Goal: Task Accomplishment & Management: Manage account settings

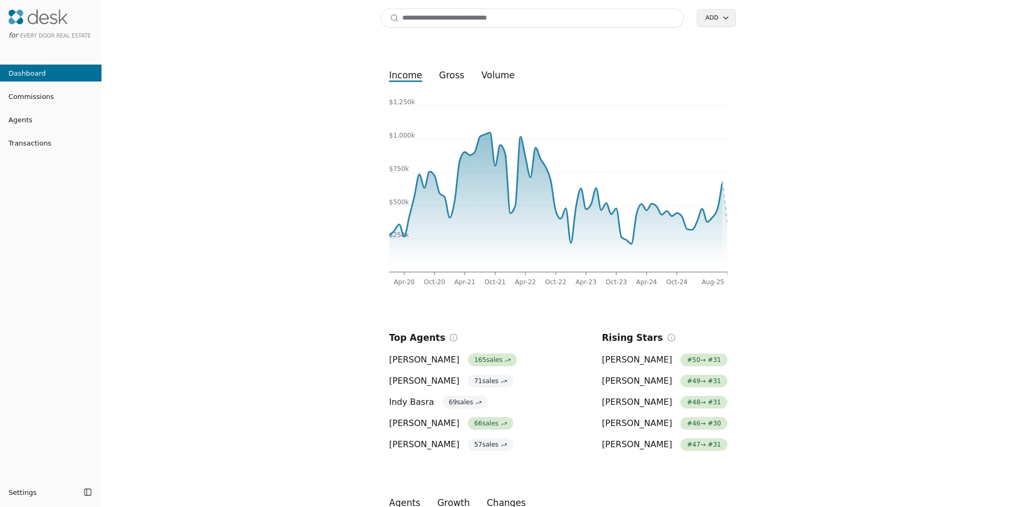
click at [481, 14] on input at bounding box center [532, 17] width 303 height 19
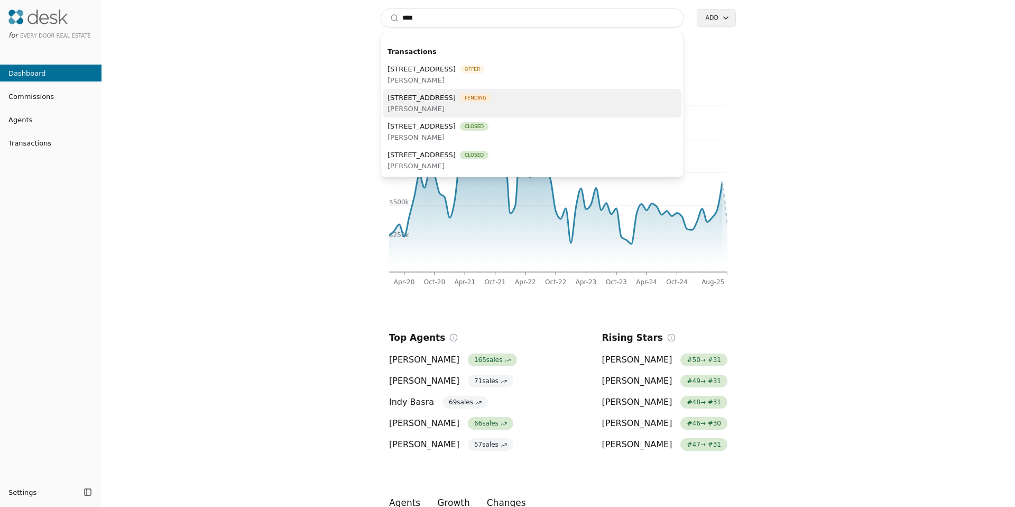
type input "****"
click at [445, 107] on span "[PERSON_NAME]" at bounding box center [440, 108] width 104 height 11
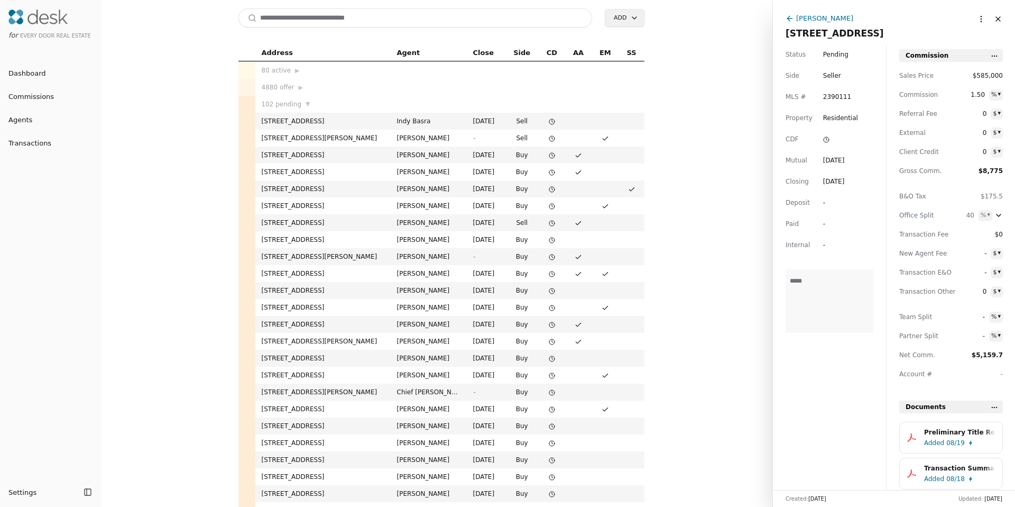
click at [935, 434] on div "Preliminary Title Report - [STREET_ADDRESS]pdf" at bounding box center [959, 432] width 71 height 11
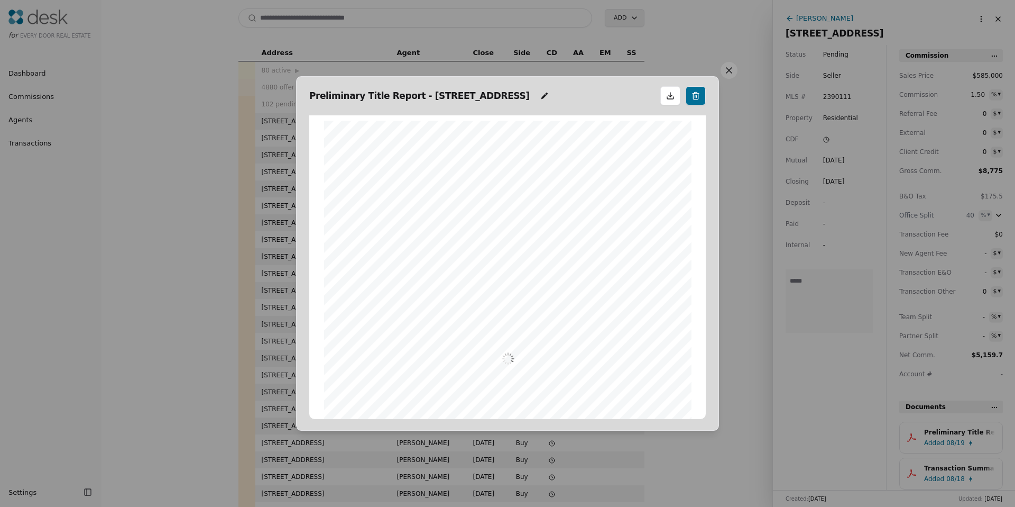
scroll to position [5, 0]
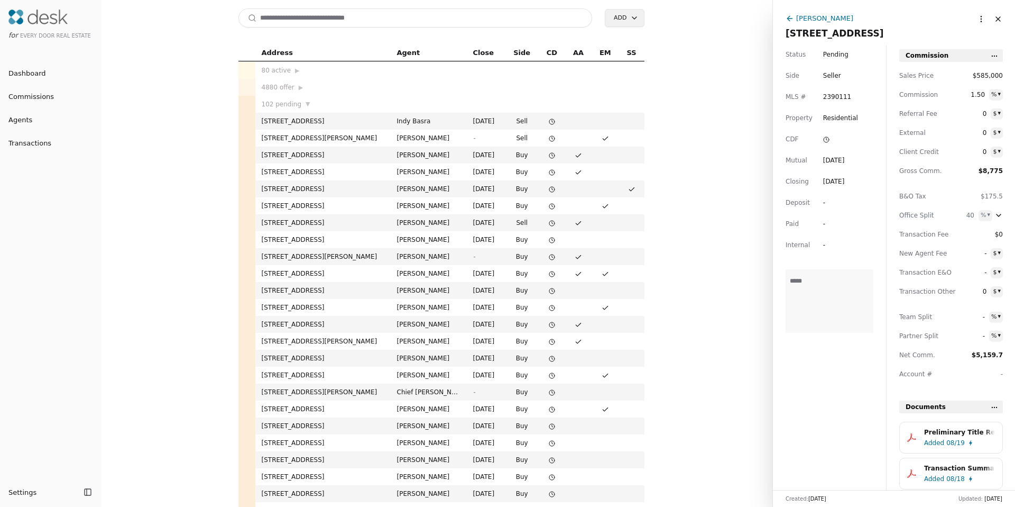
click at [955, 441] on span "08/19" at bounding box center [955, 442] width 19 height 11
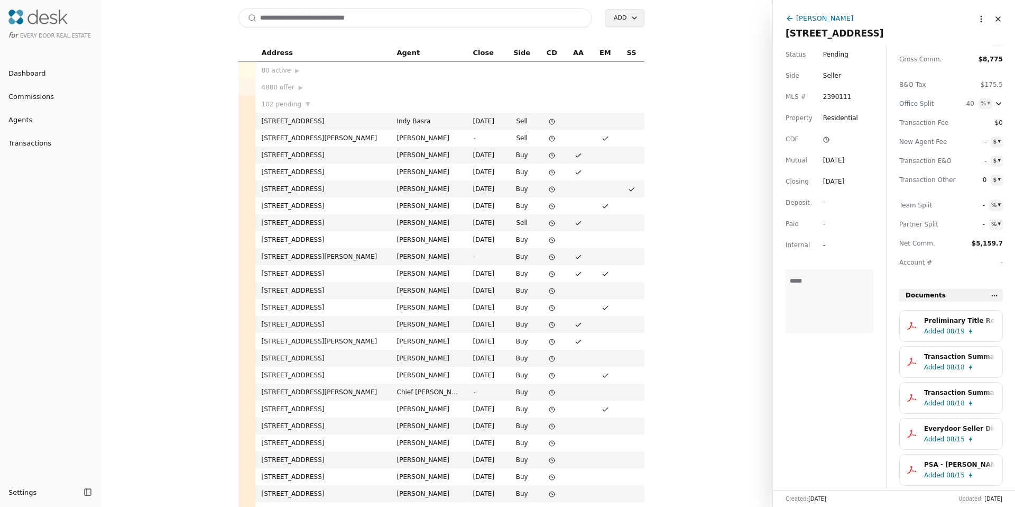
scroll to position [114, 0]
click at [940, 366] on span "Added" at bounding box center [934, 365] width 20 height 11
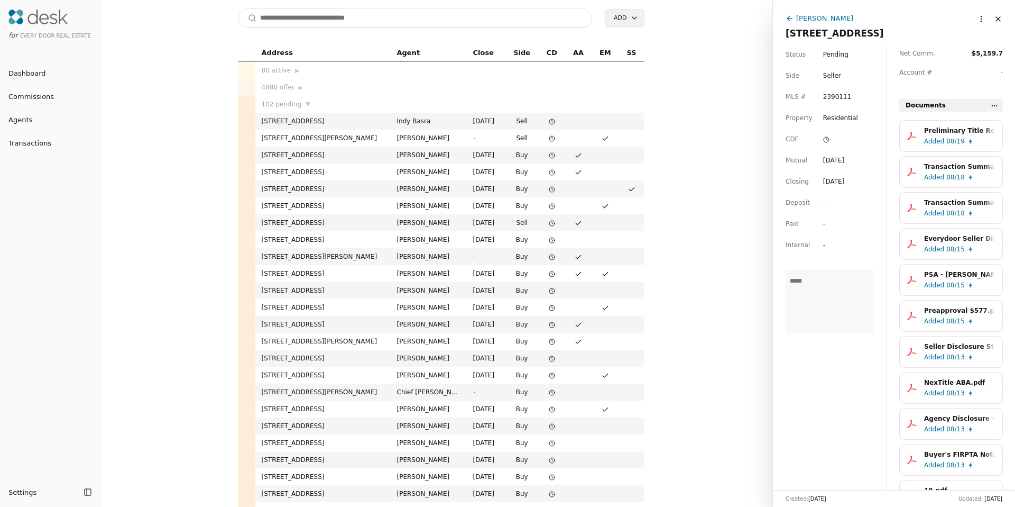
scroll to position [305, 0]
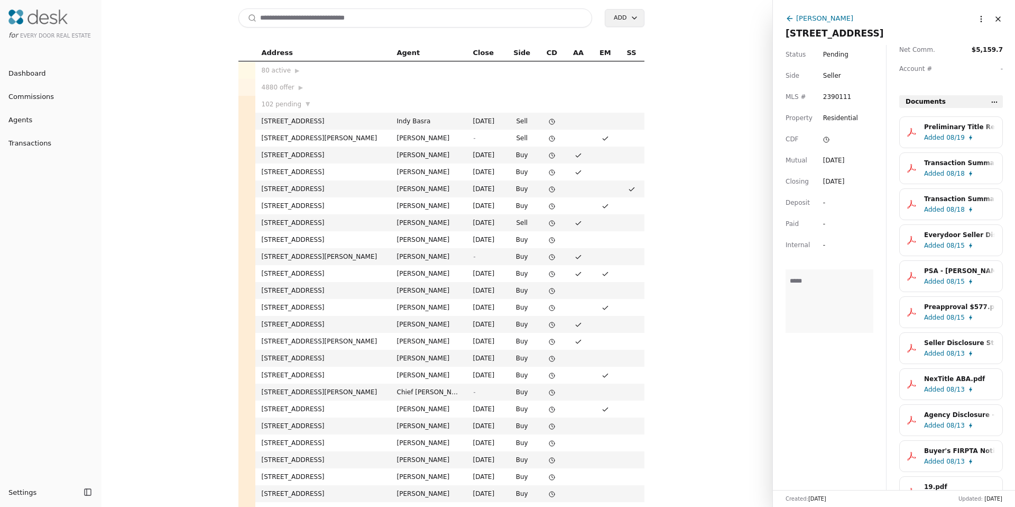
click at [951, 424] on span "08/13" at bounding box center [955, 425] width 19 height 11
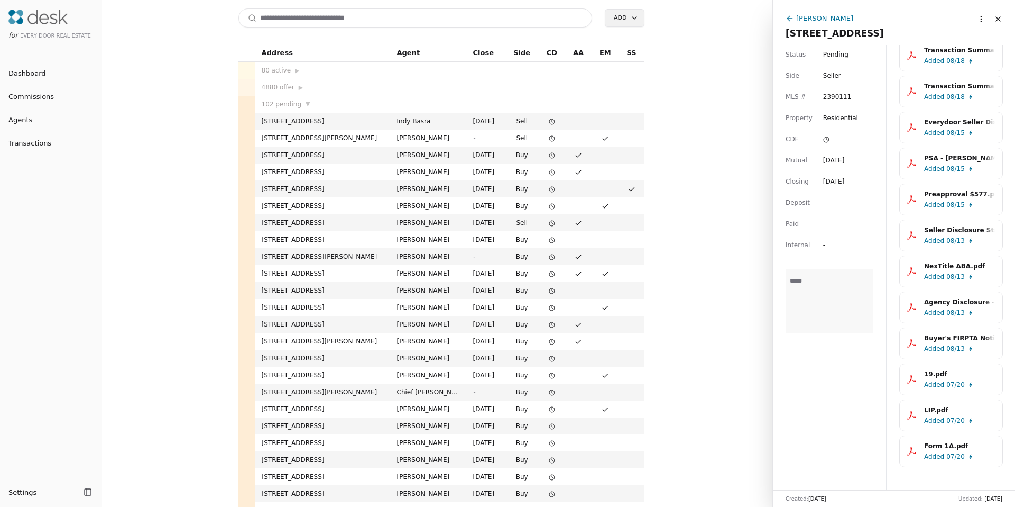
scroll to position [420, 0]
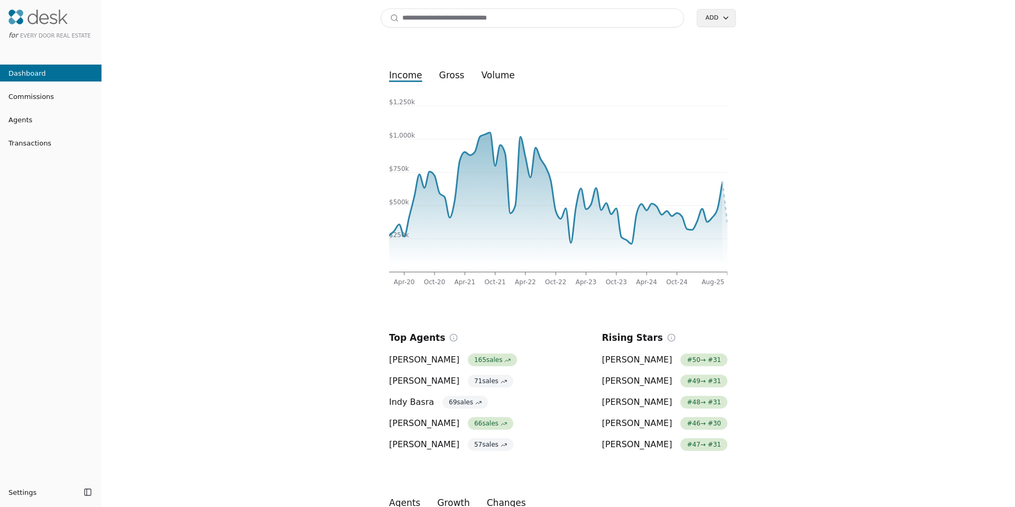
click at [440, 14] on input at bounding box center [532, 17] width 303 height 19
paste input "**********"
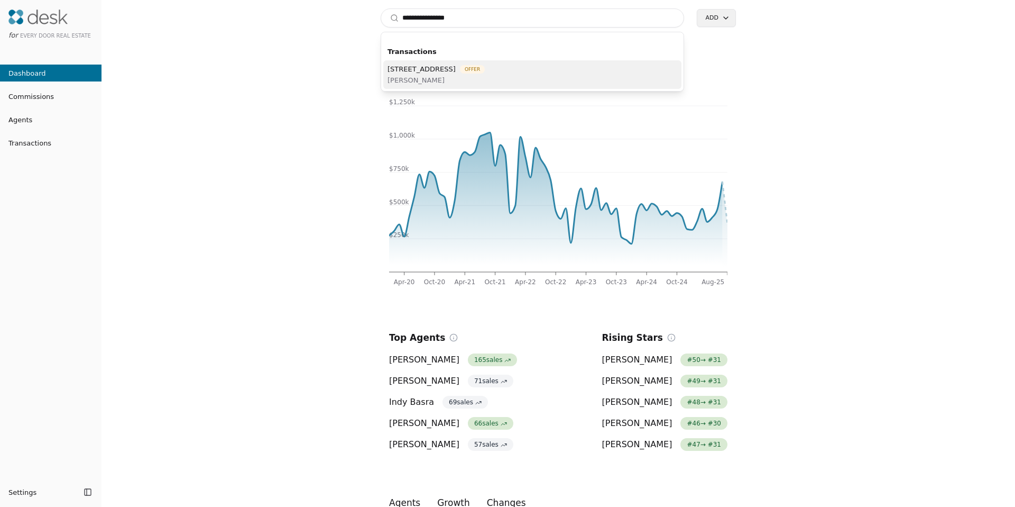
type input "**********"
click at [419, 78] on span "Orion Brown" at bounding box center [436, 80] width 97 height 11
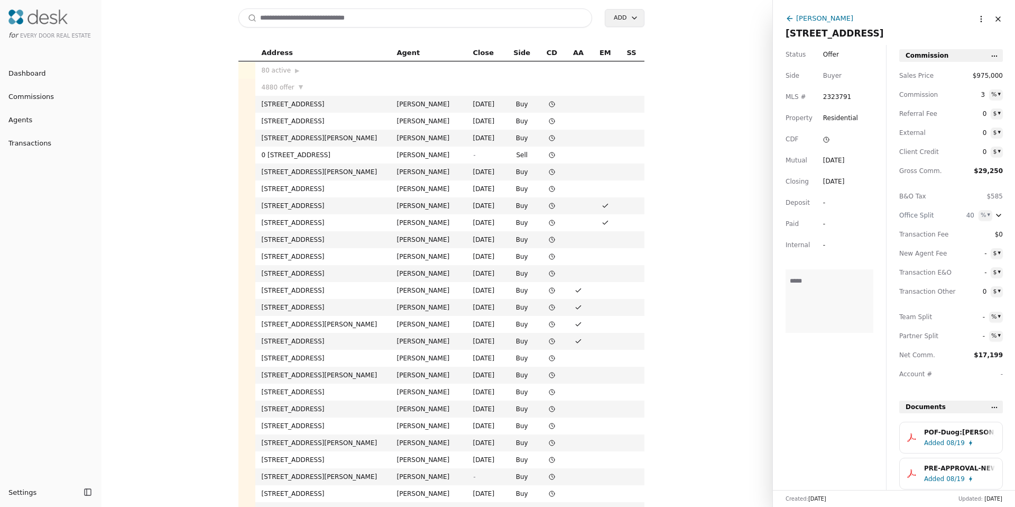
click at [369, 17] on input at bounding box center [415, 17] width 354 height 19
paste input "**********"
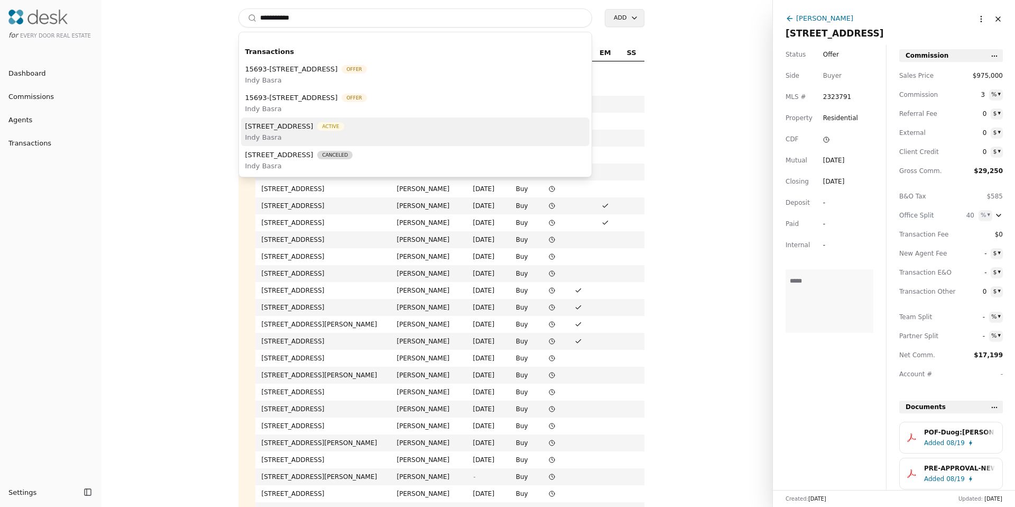
type input "**********"
click at [301, 127] on span "15701 179th Avenue SE , Monroe, WA 98272" at bounding box center [279, 126] width 68 height 11
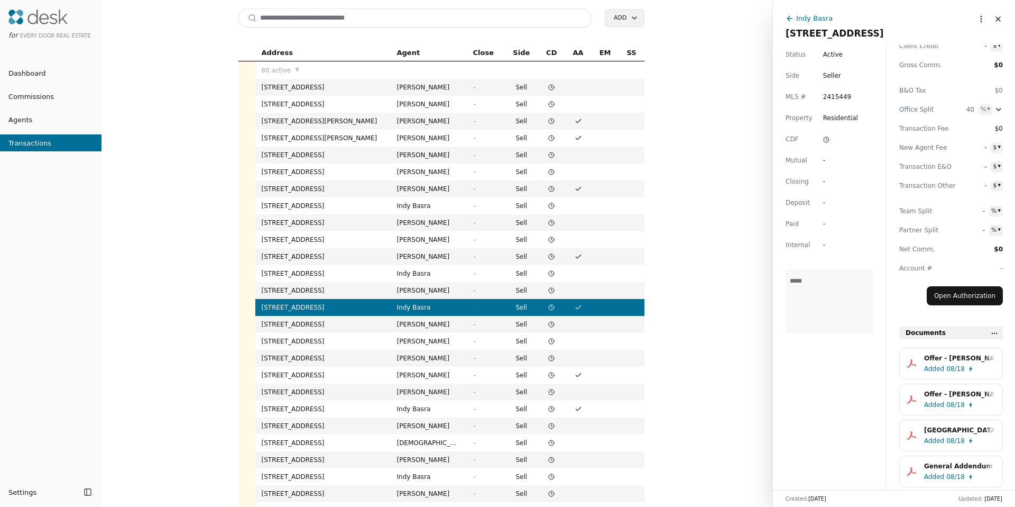
scroll to position [108, 0]
click at [951, 370] on span "08/18" at bounding box center [955, 366] width 19 height 11
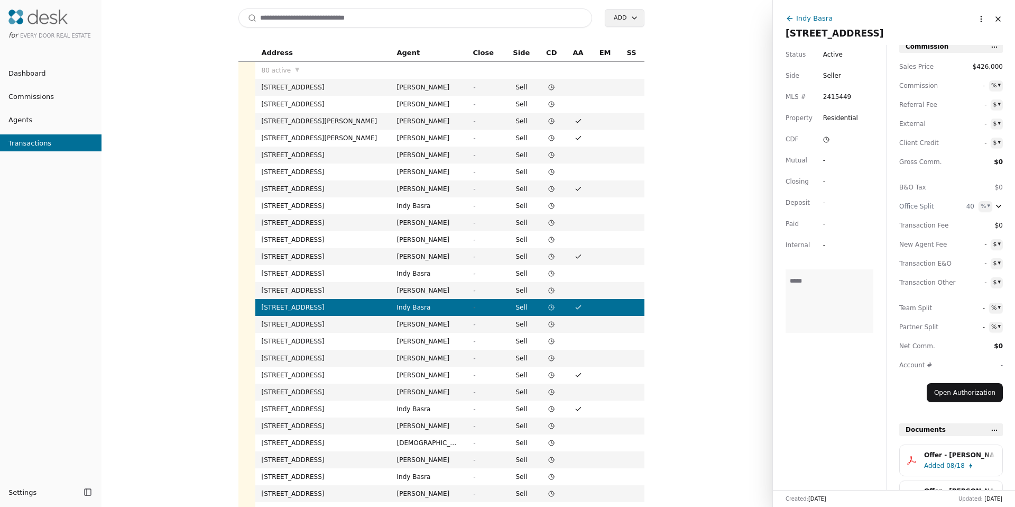
scroll to position [0, 0]
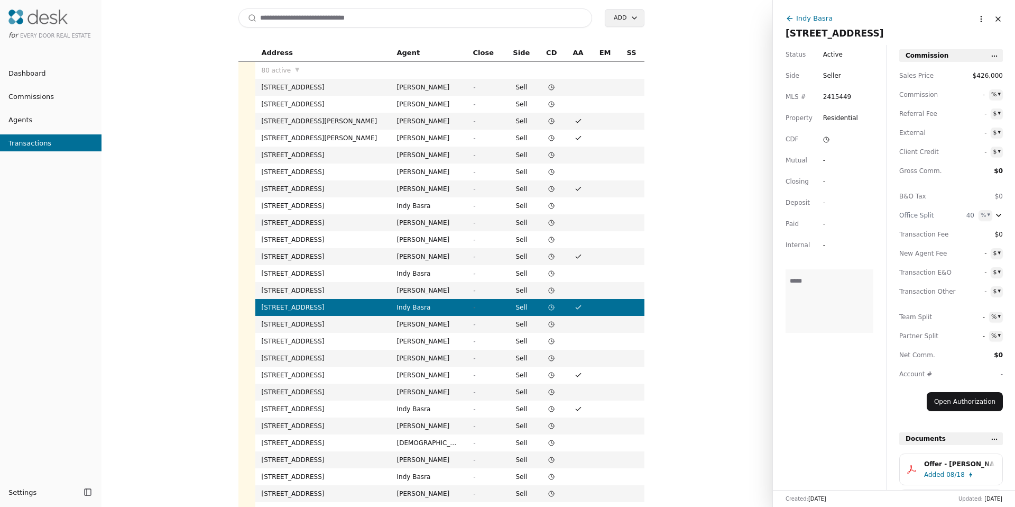
click at [547, 15] on input at bounding box center [415, 17] width 354 height 19
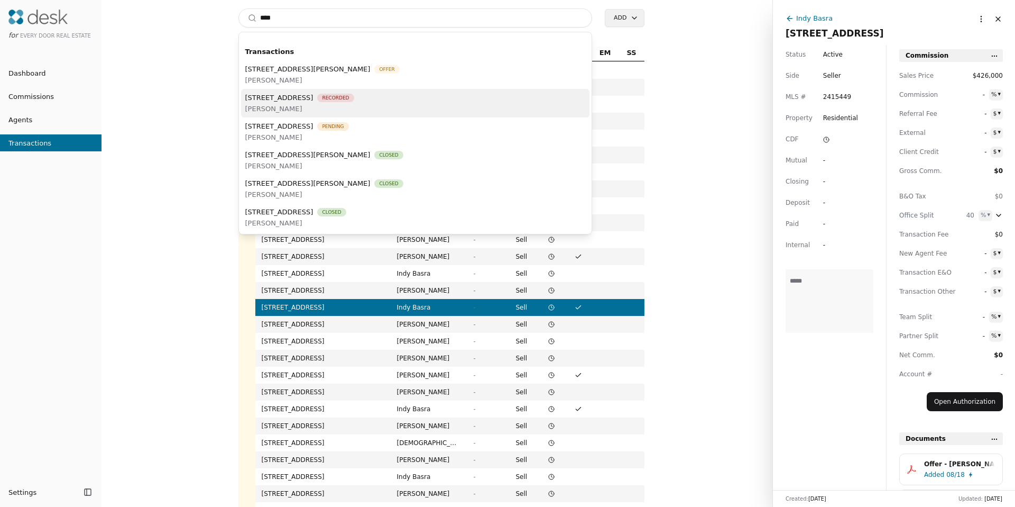
type input "****"
click at [354, 103] on span "Cristal Wahlberg" at bounding box center [299, 108] width 109 height 11
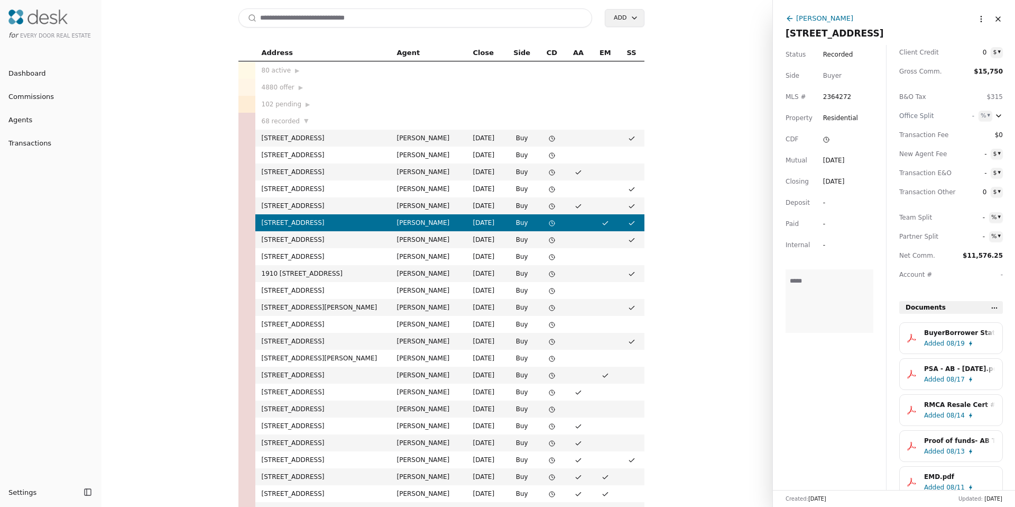
scroll to position [100, 0]
click at [953, 343] on span "08/19" at bounding box center [955, 342] width 19 height 11
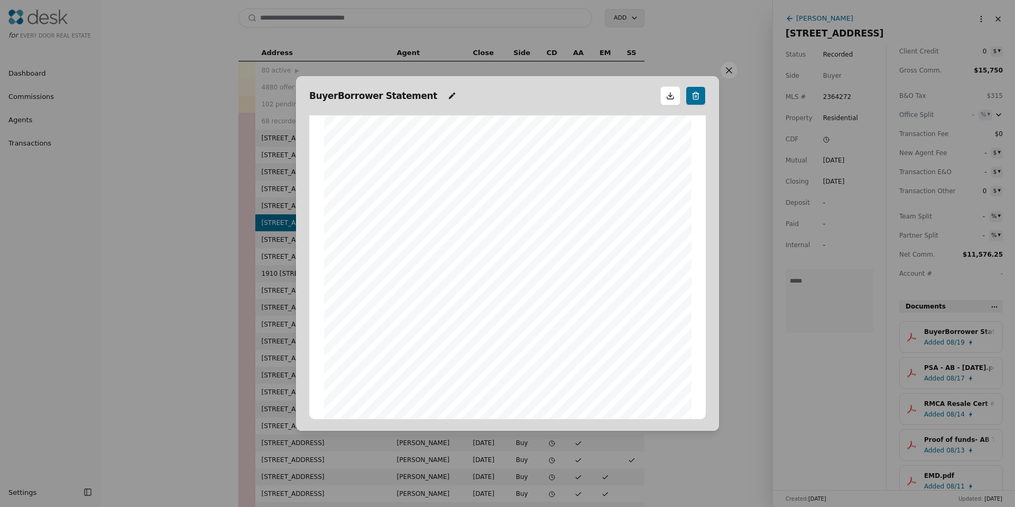
scroll to position [311, 0]
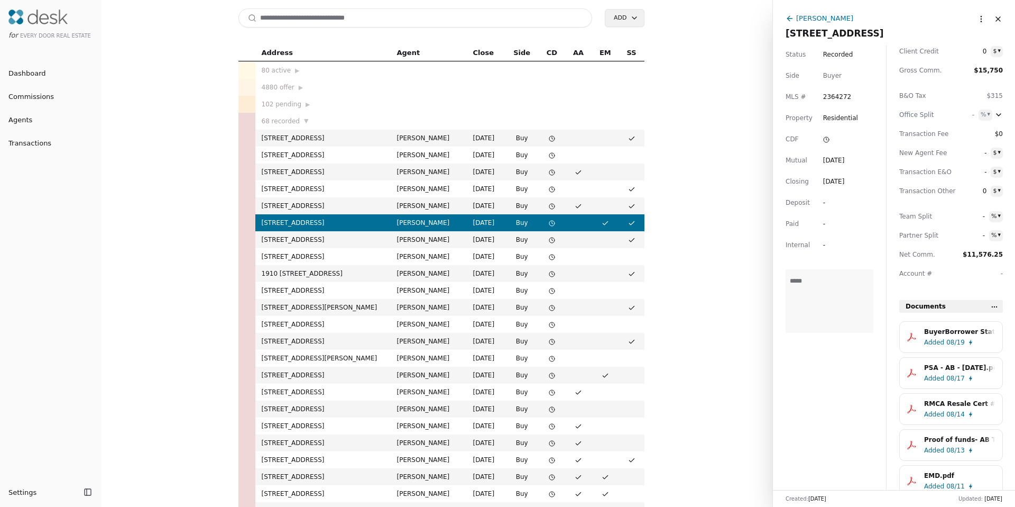
click at [287, 19] on input at bounding box center [415, 17] width 354 height 19
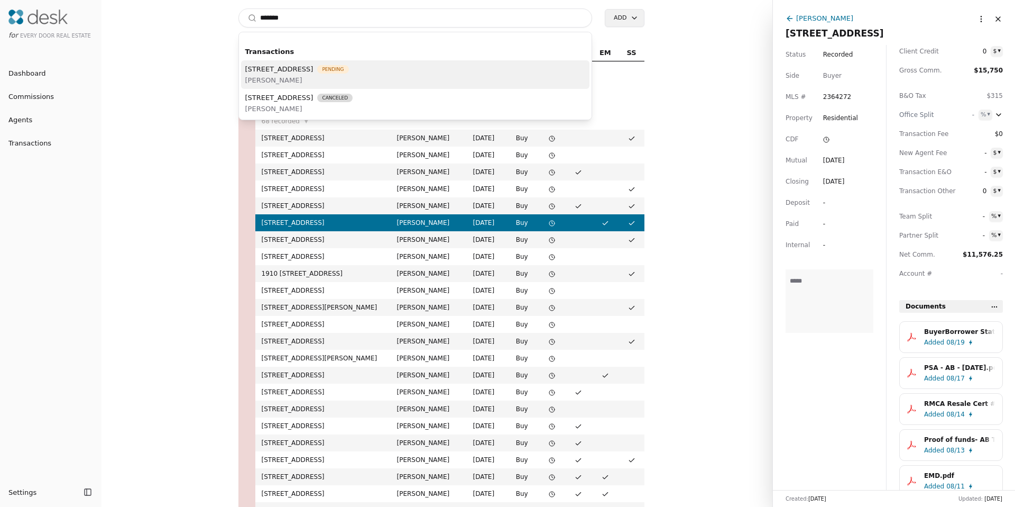
type input "*******"
click at [314, 70] on span "1100 14th Avenue, Seattle, WA 98122" at bounding box center [279, 68] width 68 height 11
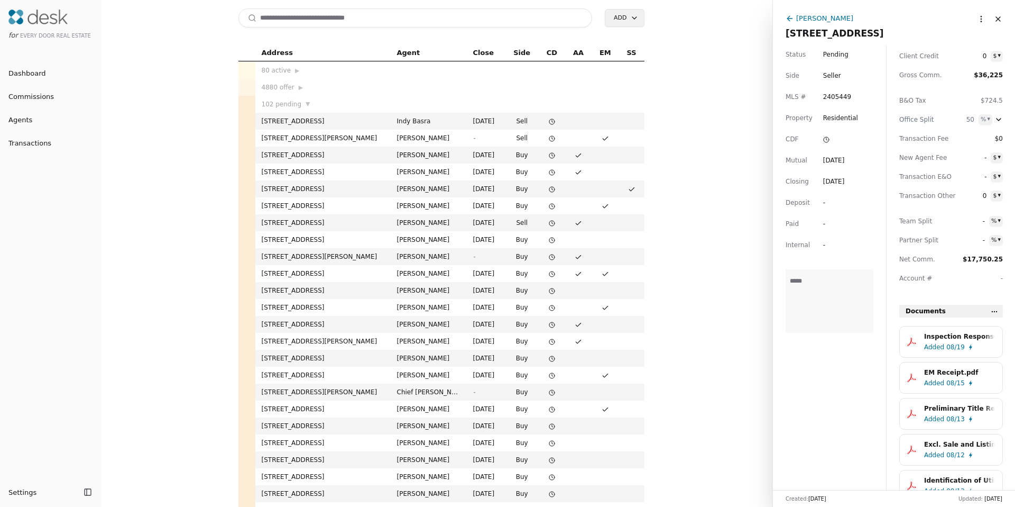
scroll to position [107, 0]
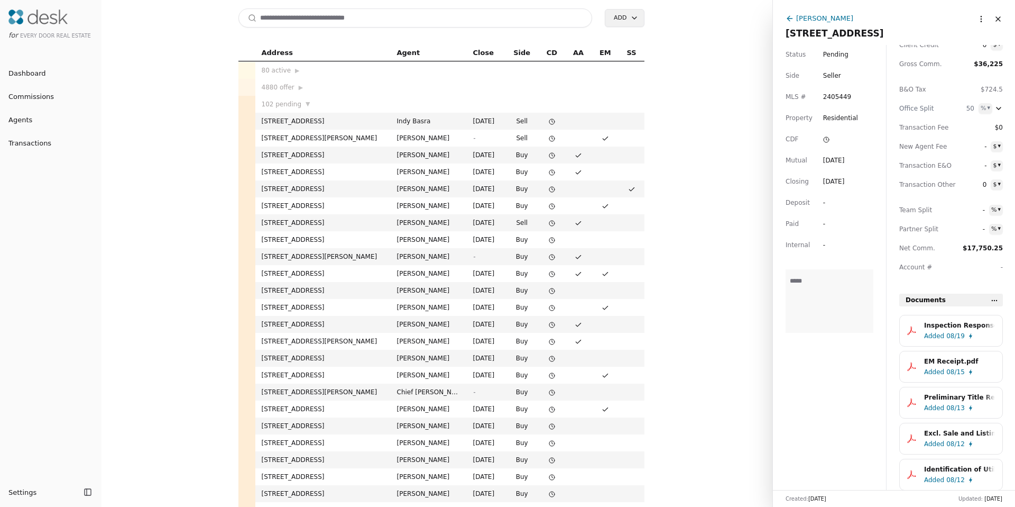
click at [966, 330] on div "Added 08/19" at bounding box center [961, 335] width 75 height 11
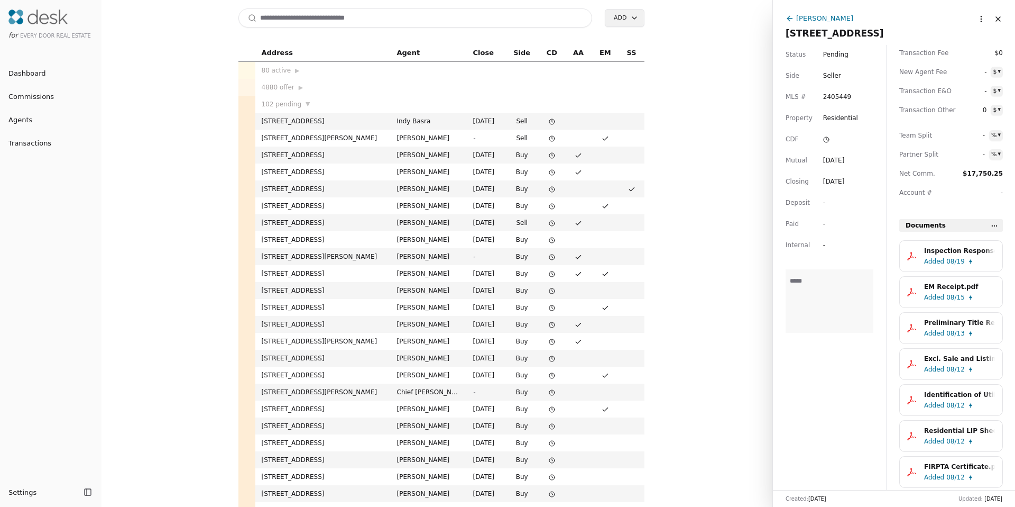
scroll to position [241, 0]
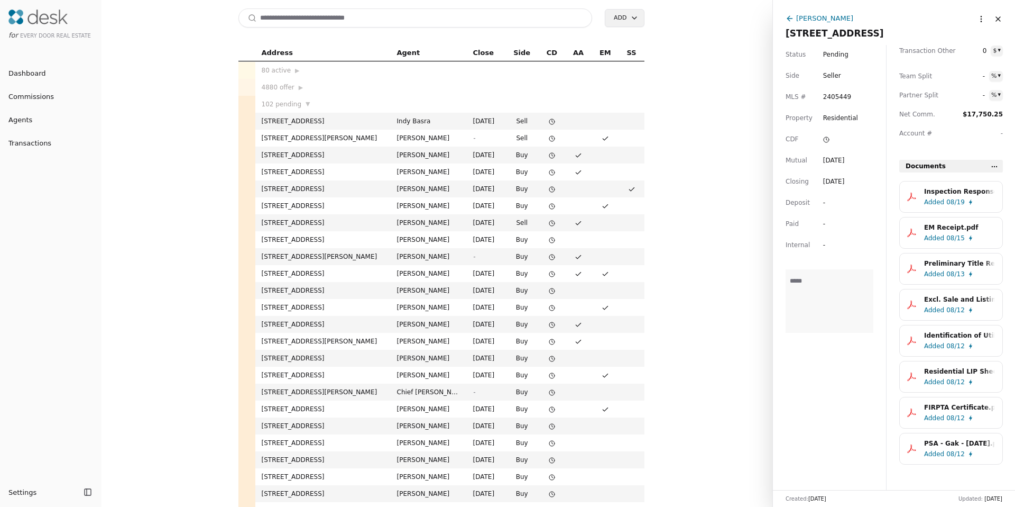
drag, startPoint x: 812, startPoint y: 20, endPoint x: 682, endPoint y: 26, distance: 130.2
click at [812, 20] on div "Ryan Hughes" at bounding box center [824, 18] width 57 height 11
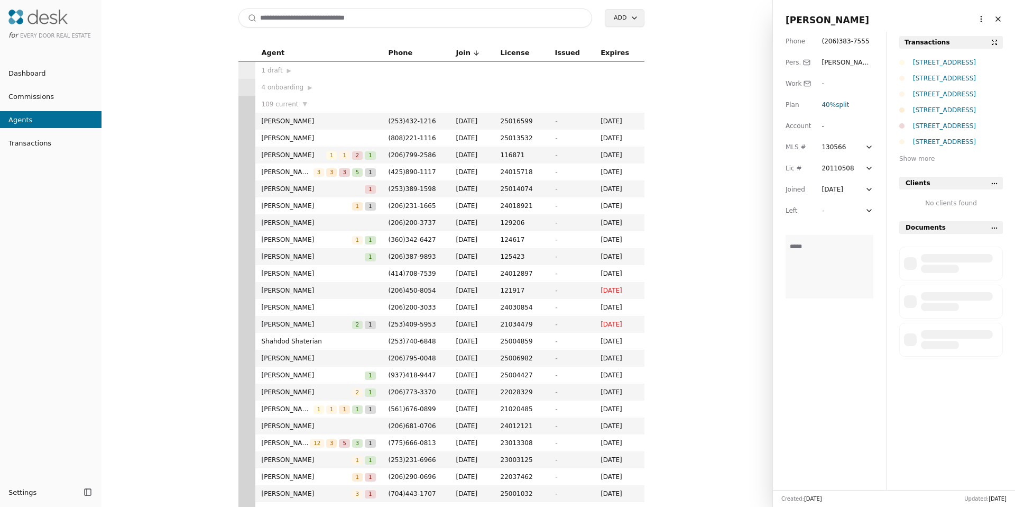
click at [385, 19] on input at bounding box center [415, 17] width 354 height 19
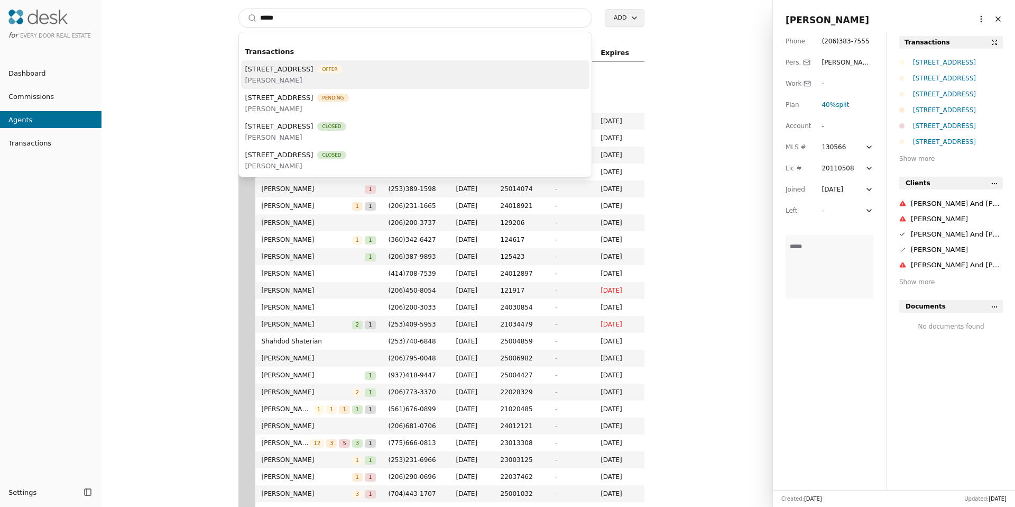
type input "****"
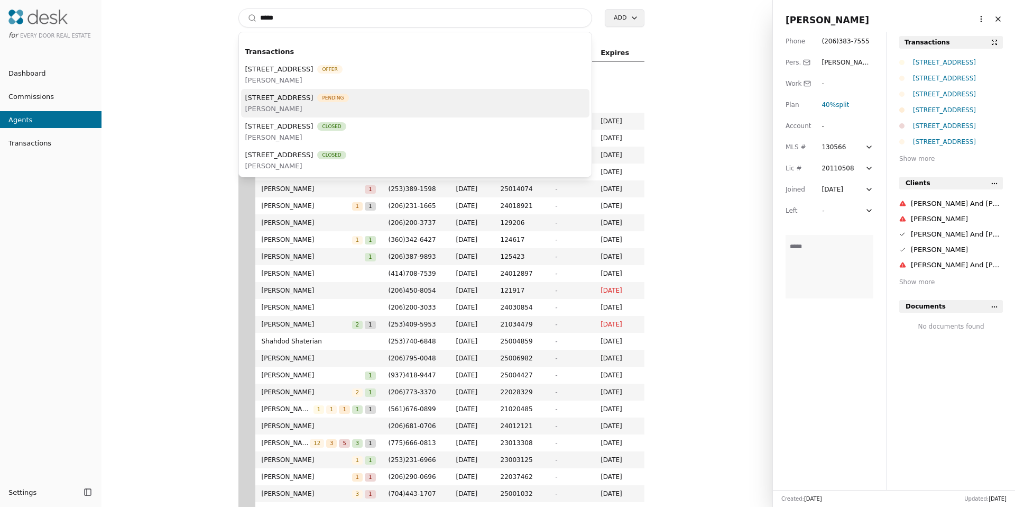
drag, startPoint x: 318, startPoint y: 82, endPoint x: 272, endPoint y: 113, distance: 55.0
click at [279, 112] on div "4801 NW El Camino BLVD,, Bremerton, WA 98312 Offer Ron Gates 4801 NW El Camino …" at bounding box center [415, 117] width 349 height 114
click at [272, 113] on span "[PERSON_NAME]" at bounding box center [297, 108] width 104 height 11
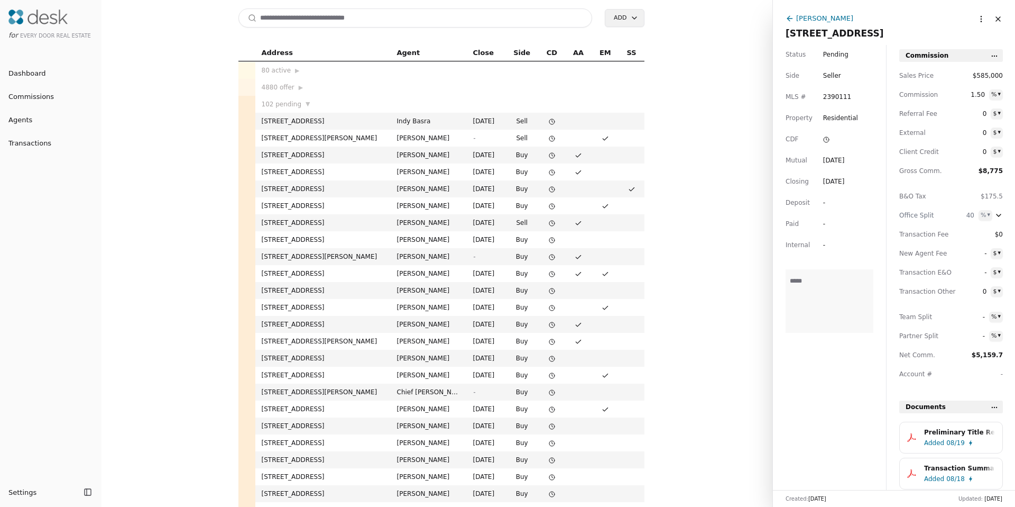
click at [794, 20] on div "[PERSON_NAME]" at bounding box center [883, 19] width 195 height 13
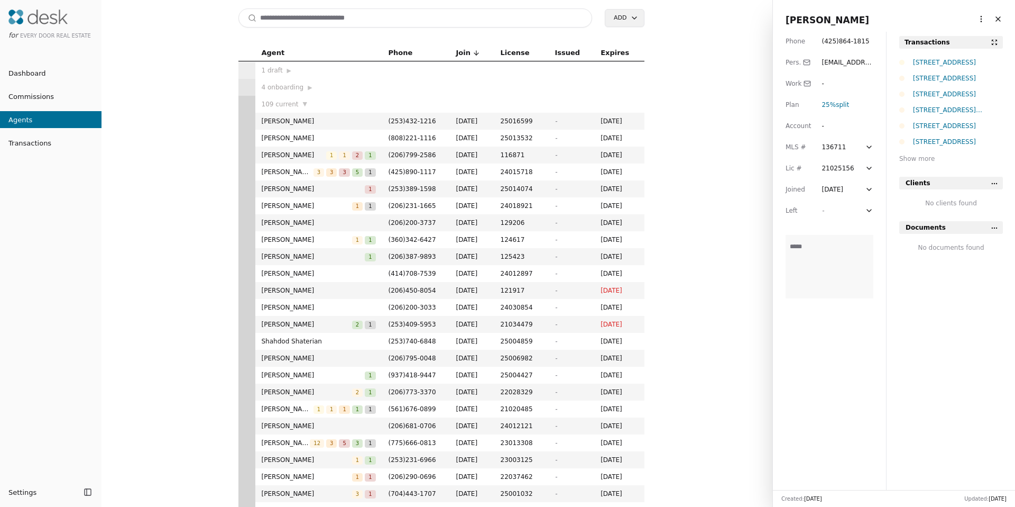
click at [990, 16] on button "Close" at bounding box center [998, 19] width 17 height 17
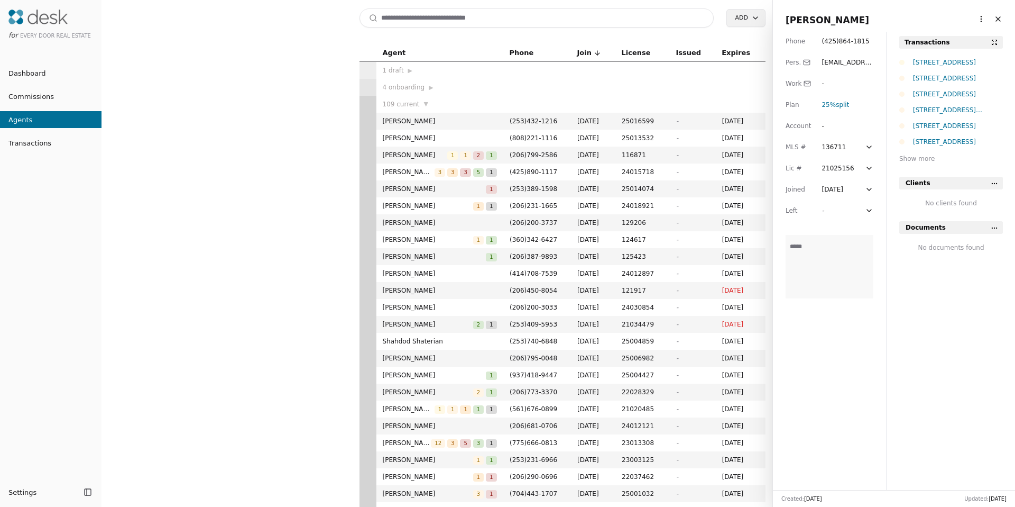
click at [977, 19] on body "for Every Door Real Estate Dashboard Commissions Agents Transactions Settings T…" at bounding box center [507, 253] width 1015 height 507
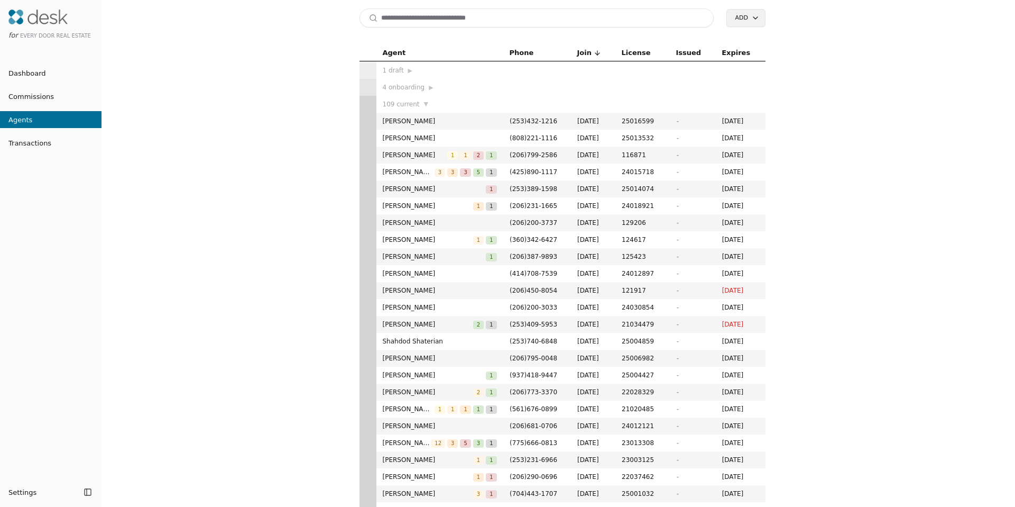
click at [512, 22] on input at bounding box center [537, 17] width 354 height 19
type input "*********"
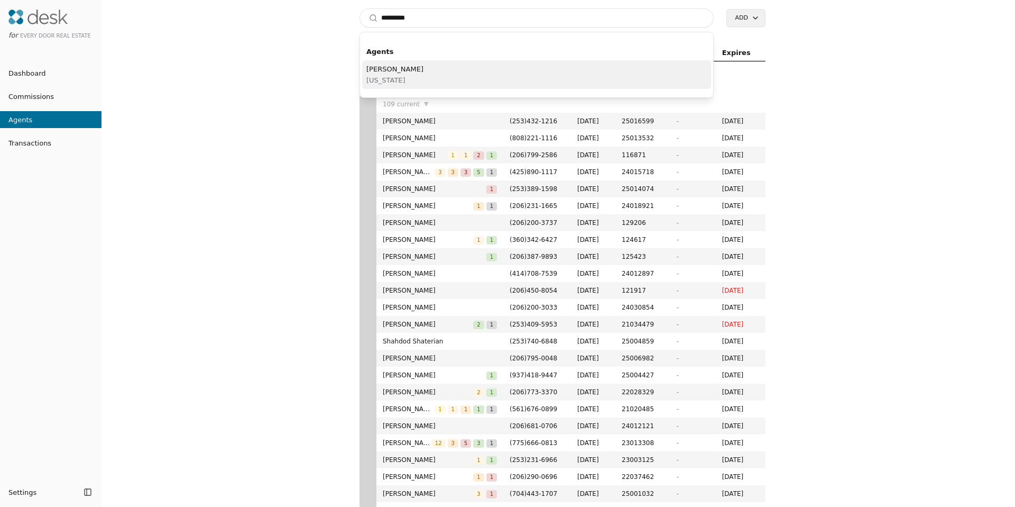
click at [409, 68] on div "Ron Gates Washington" at bounding box center [536, 74] width 349 height 29
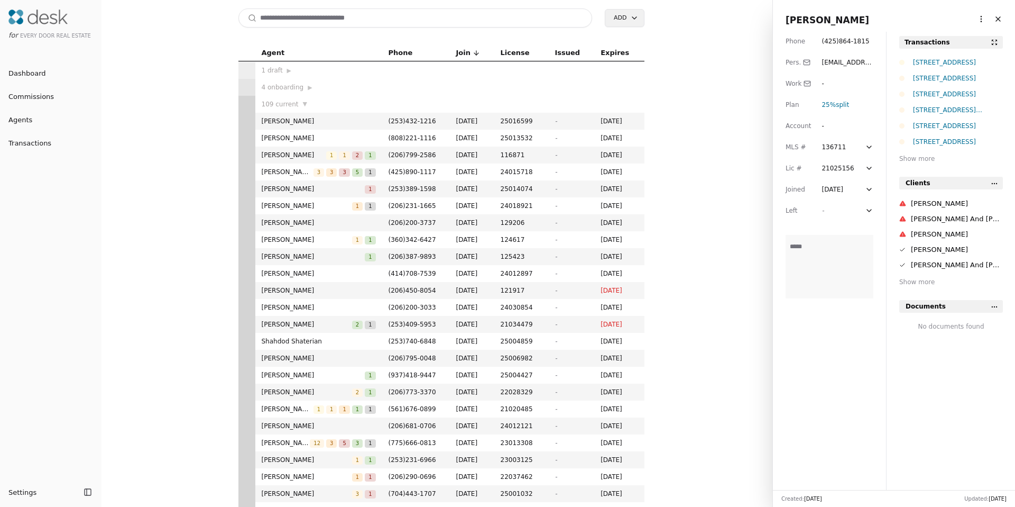
click at [975, 16] on html "for Every Door Real Estate Dashboard Commissions Agents Transactions Settings T…" at bounding box center [507, 253] width 1015 height 507
click at [954, 55] on link "Navigate as Agent" at bounding box center [948, 58] width 63 height 11
click at [925, 157] on div "Show more" at bounding box center [951, 158] width 104 height 11
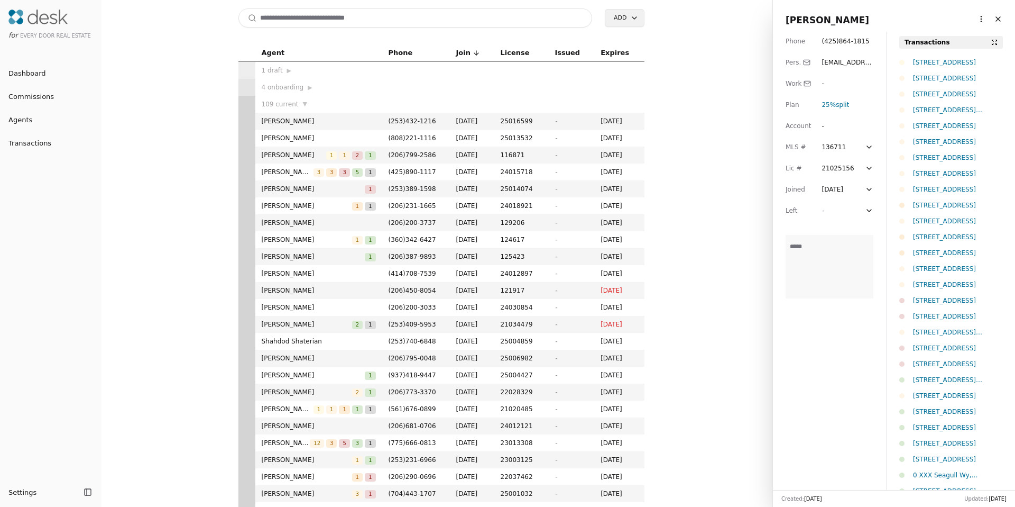
click at [337, 22] on input at bounding box center [415, 17] width 354 height 19
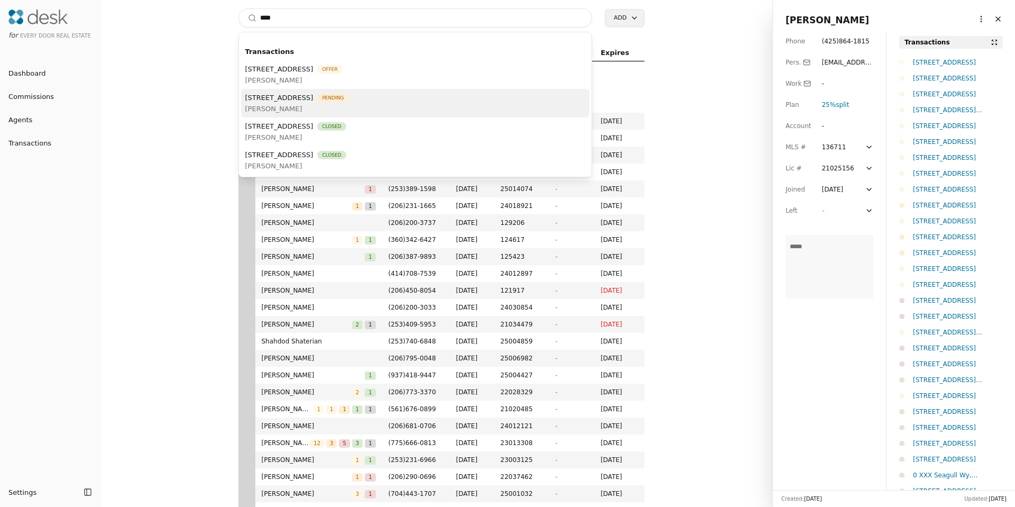
type input "****"
click at [345, 107] on span "[PERSON_NAME]" at bounding box center [297, 108] width 104 height 11
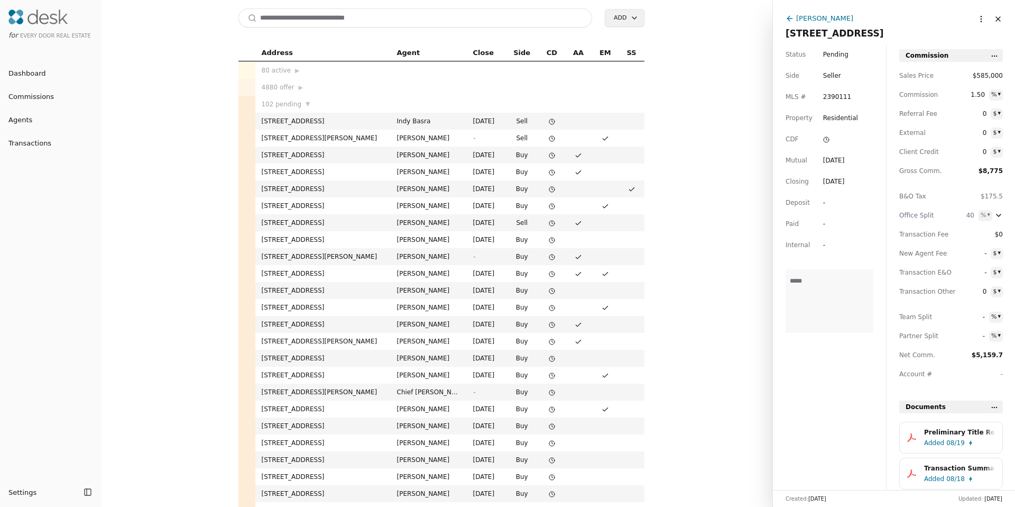
click at [349, 25] on input at bounding box center [415, 17] width 354 height 19
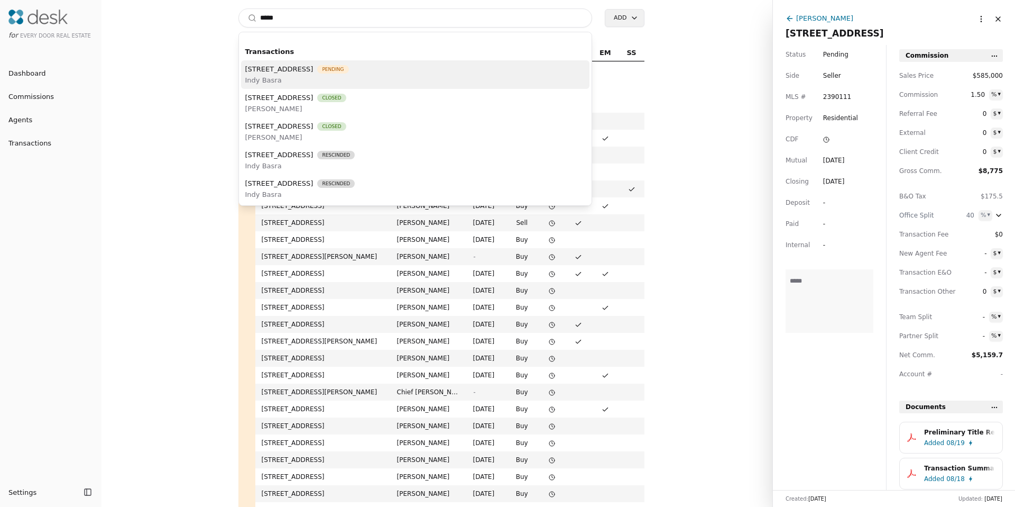
type input "*****"
click at [314, 71] on span "12214 105th Avenue Ct E, Puyallup, WA 98374" at bounding box center [279, 68] width 68 height 11
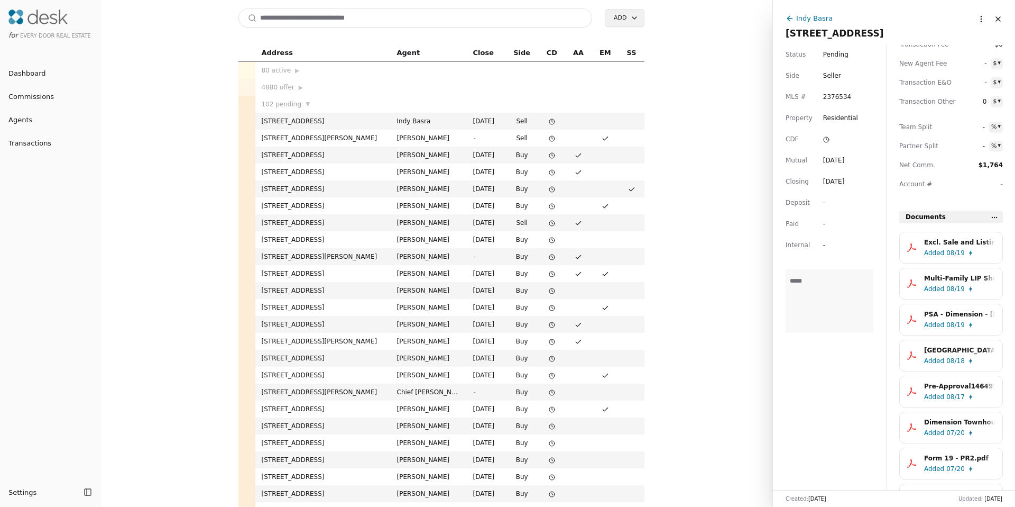
scroll to position [190, 0]
click at [941, 325] on span "Added" at bounding box center [934, 324] width 20 height 11
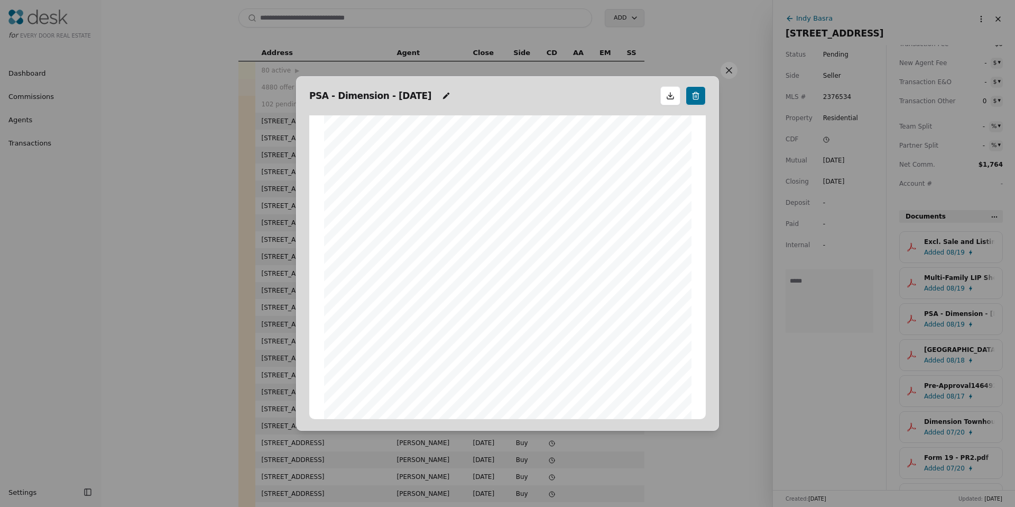
scroll to position [146, 0]
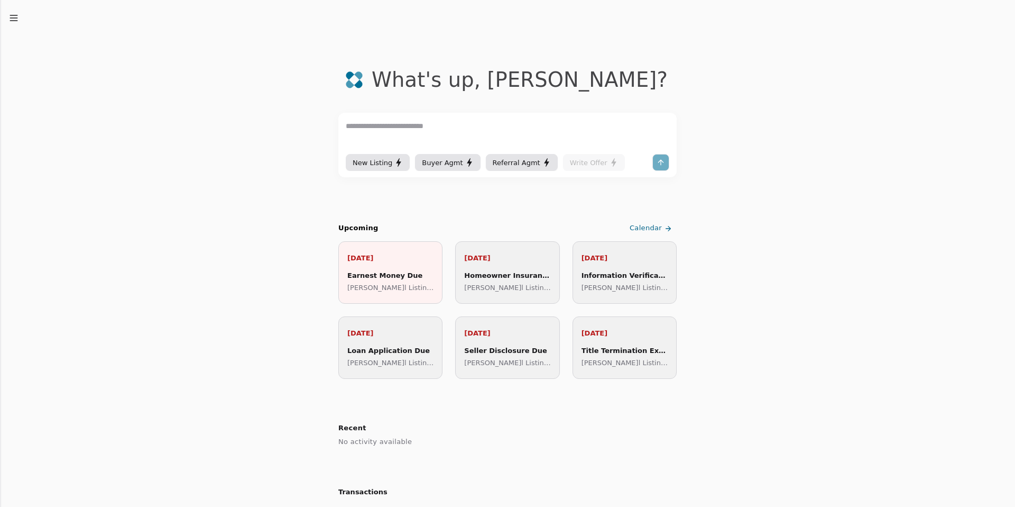
click at [15, 16] on icon "button" at bounding box center [13, 18] width 11 height 11
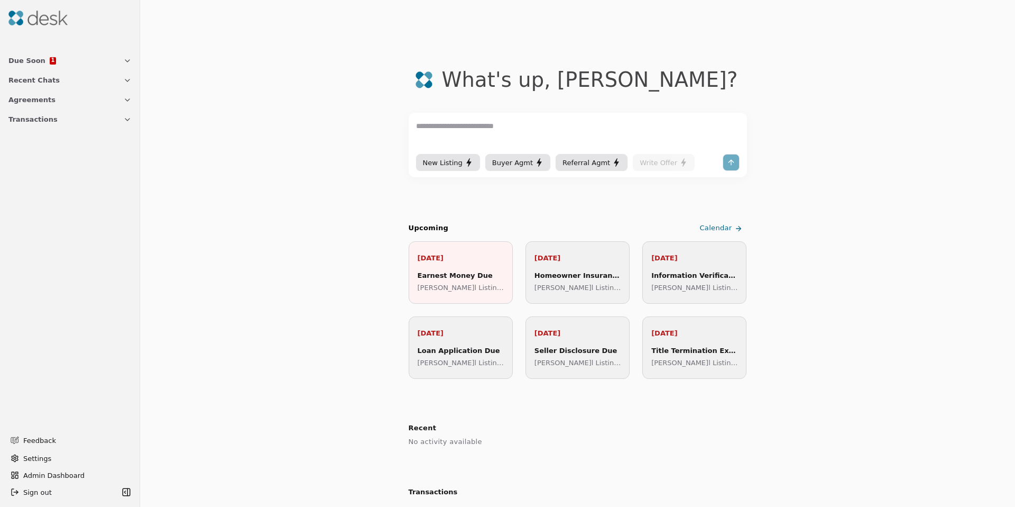
click at [17, 119] on span "Transactions" at bounding box center [32, 119] width 49 height 11
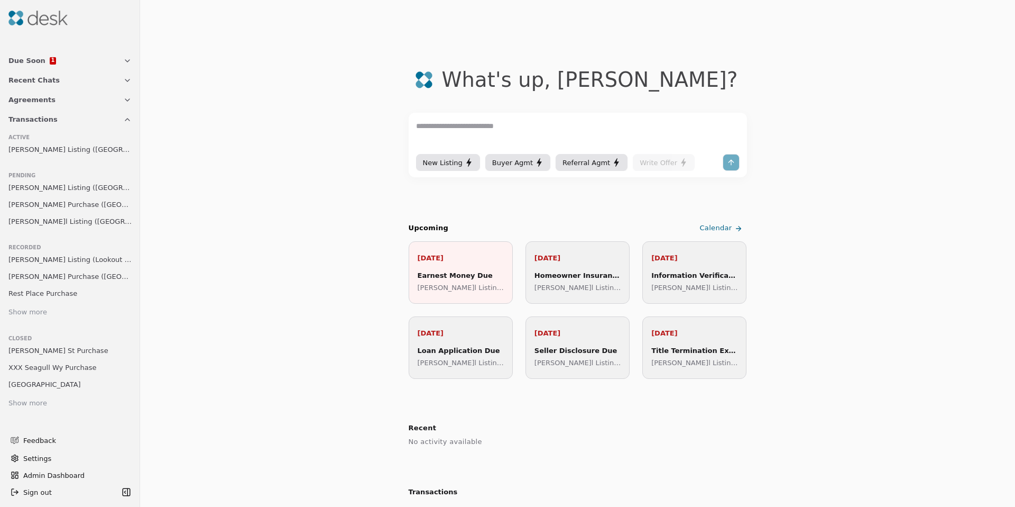
click at [56, 222] on span "[PERSON_NAME]l Listing ([GEOGRAPHIC_DATA])" at bounding box center [69, 221] width 123 height 11
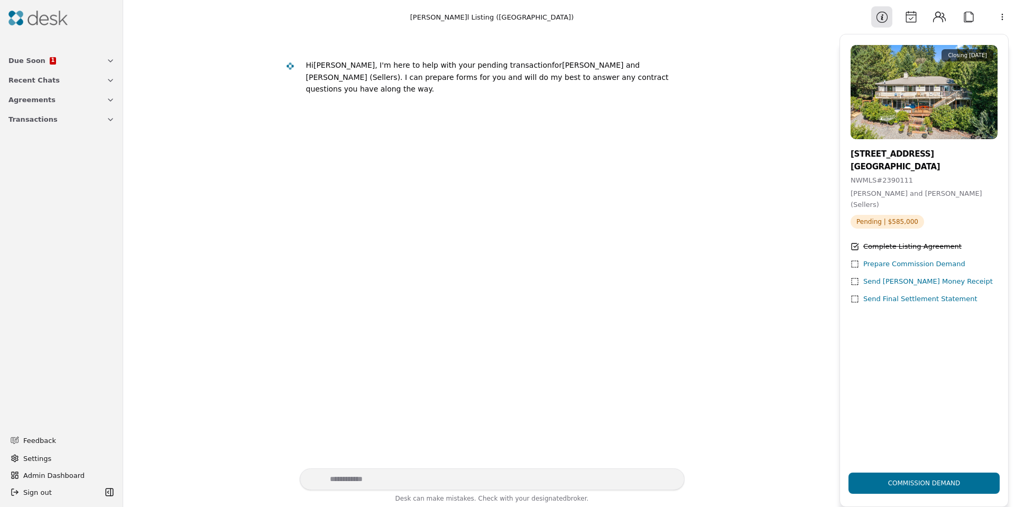
click at [903, 15] on button "Calendar" at bounding box center [910, 16] width 21 height 21
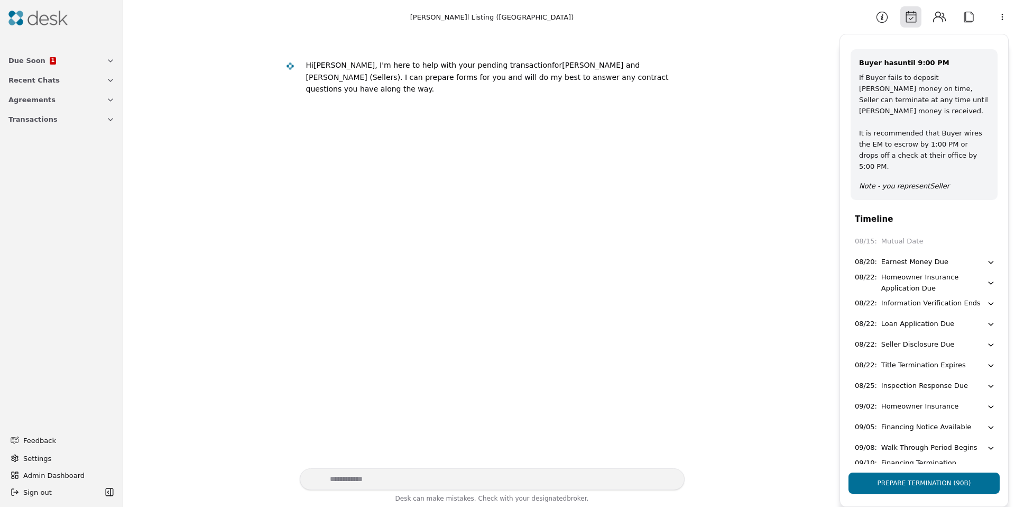
click at [878, 23] on button "Information" at bounding box center [881, 16] width 21 height 21
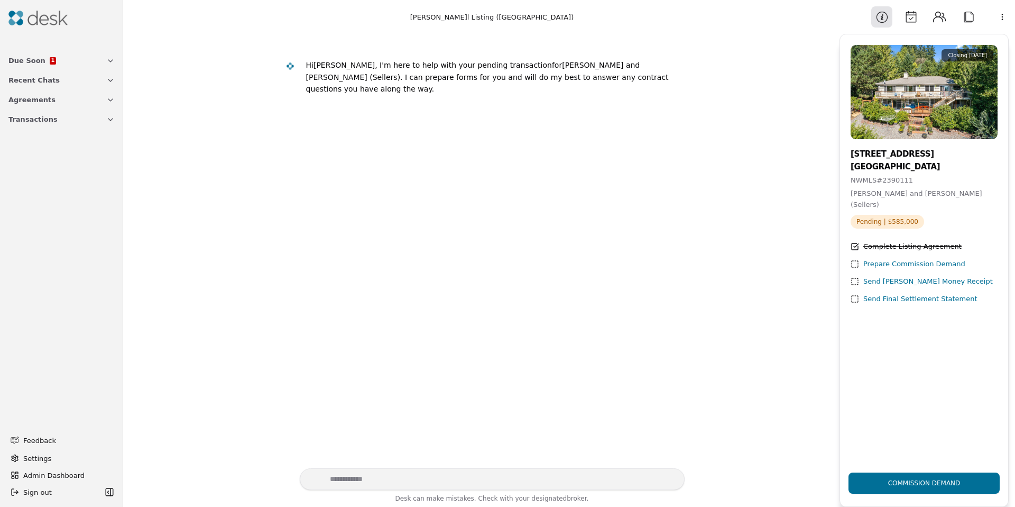
click at [905, 20] on button "Calendar" at bounding box center [910, 16] width 21 height 21
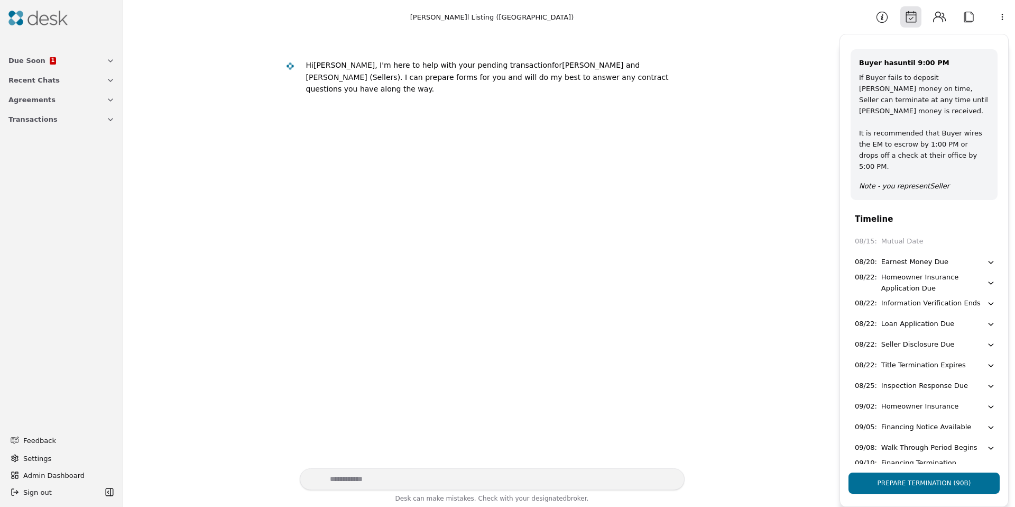
click at [962, 16] on button "Attach" at bounding box center [968, 16] width 21 height 21
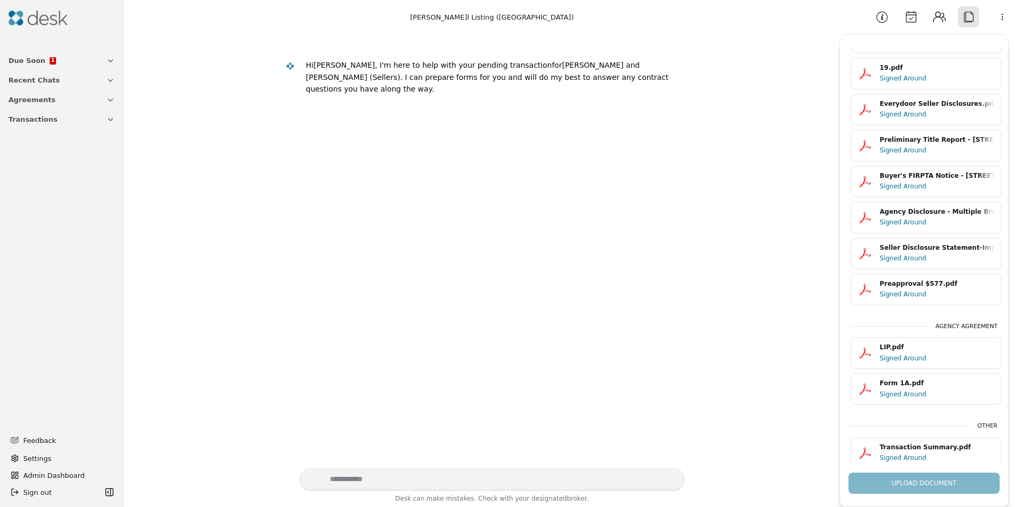
scroll to position [42, 0]
click at [906, 384] on div "Form 1A.pdf" at bounding box center [937, 384] width 115 height 10
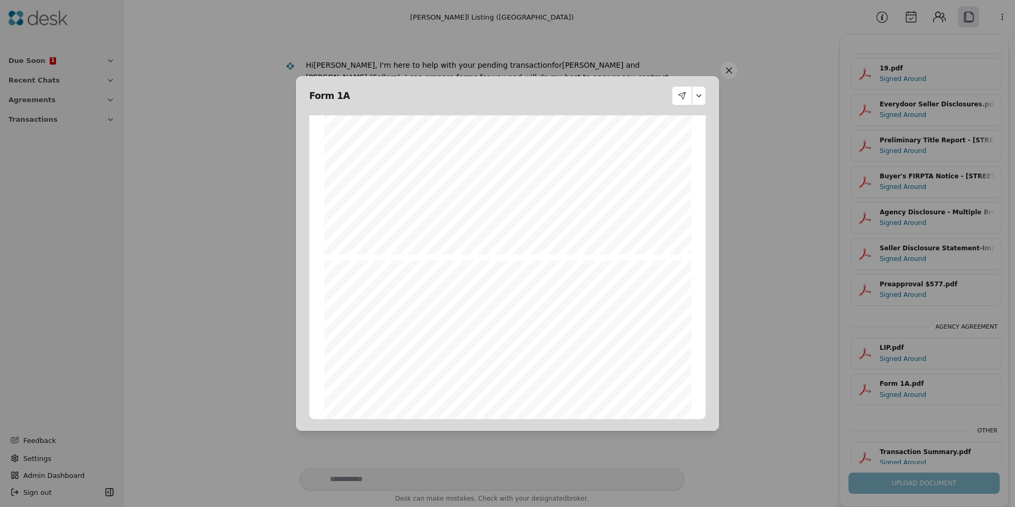
scroll to position [344, 0]
drag, startPoint x: 726, startPoint y: 67, endPoint x: 839, endPoint y: 57, distance: 112.5
click at [727, 68] on button at bounding box center [729, 70] width 17 height 17
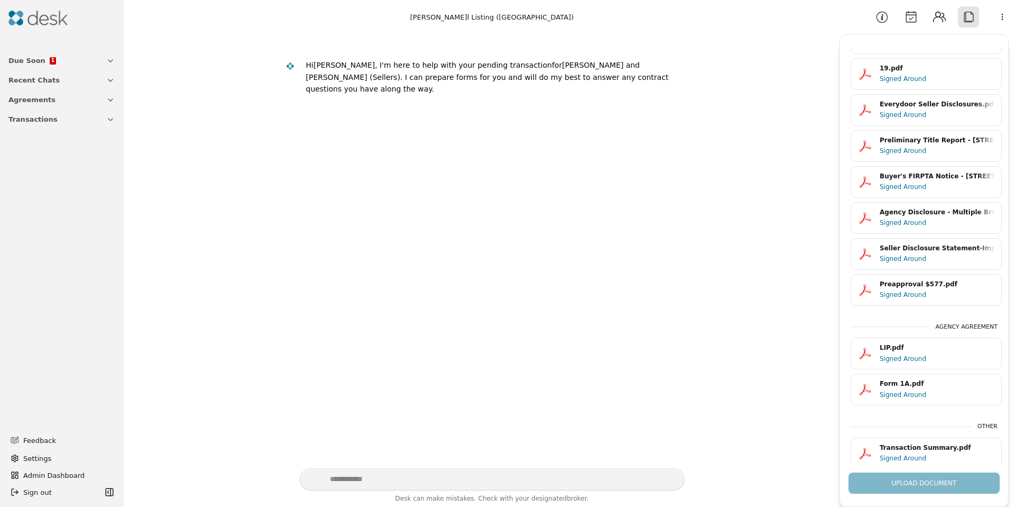
click at [906, 16] on button "Calendar" at bounding box center [910, 16] width 21 height 21
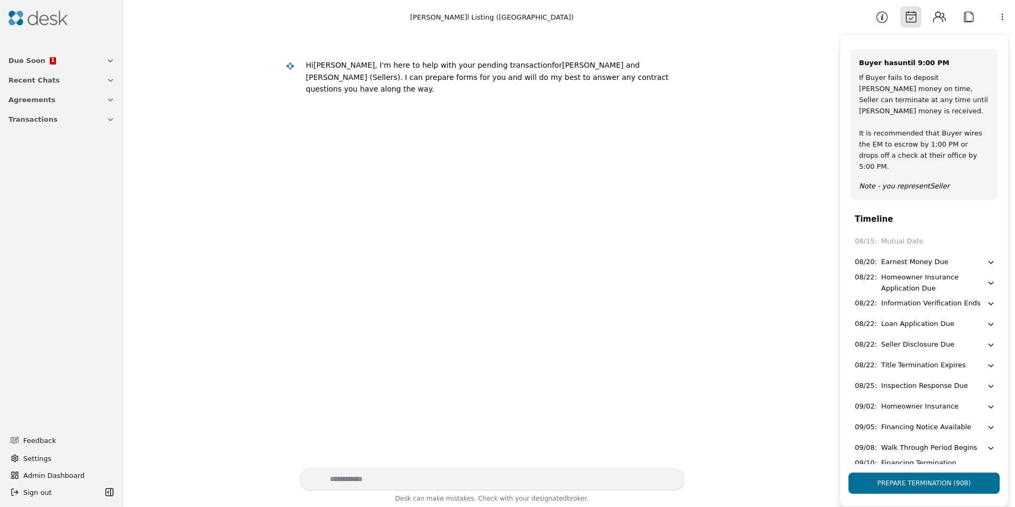
click at [935, 401] on div "Homeowner Insurance" at bounding box center [919, 406] width 77 height 11
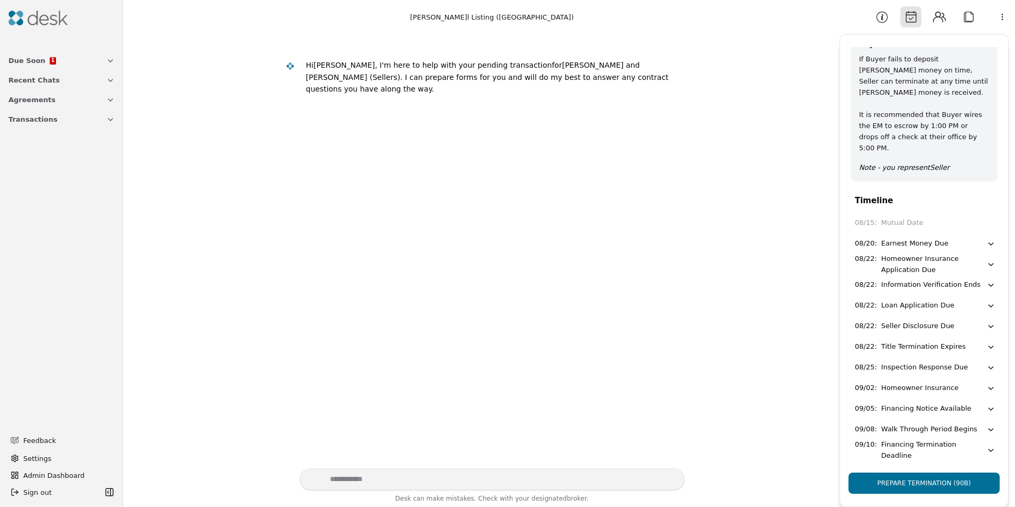
scroll to position [20, 0]
click at [963, 19] on button "Attach" at bounding box center [968, 16] width 21 height 21
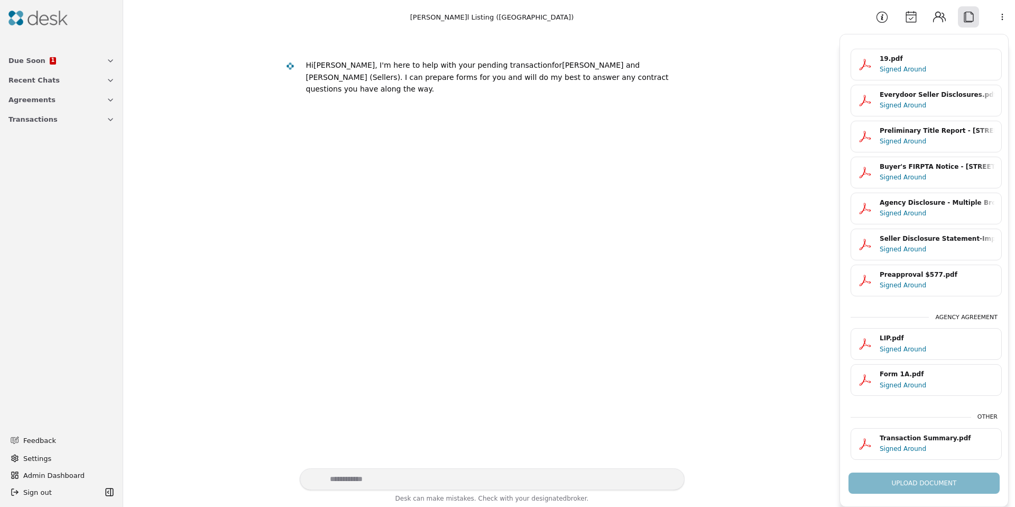
scroll to position [51, 0]
click at [903, 133] on div "Preliminary Title Report - [STREET_ADDRESS]pdf" at bounding box center [937, 131] width 115 height 10
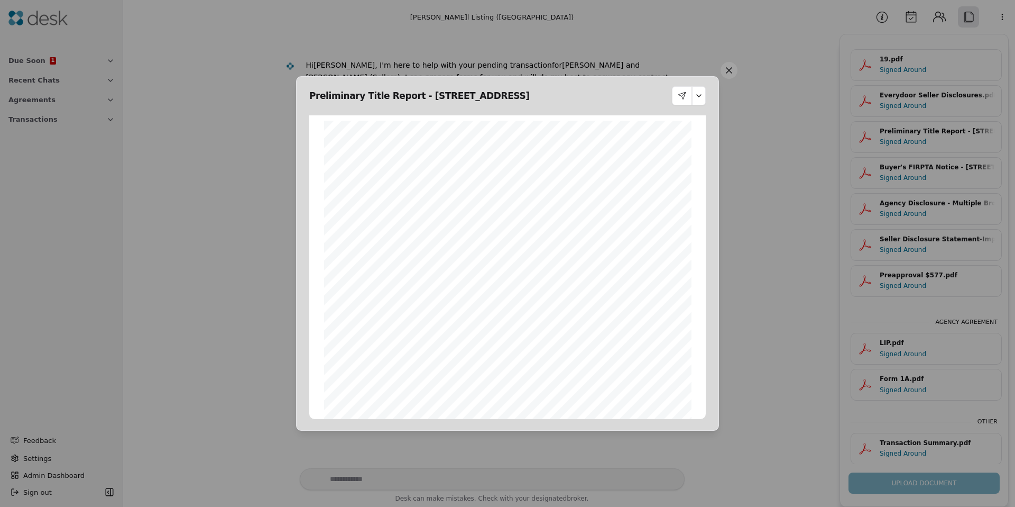
scroll to position [5, 0]
click at [723, 71] on button at bounding box center [729, 70] width 17 height 17
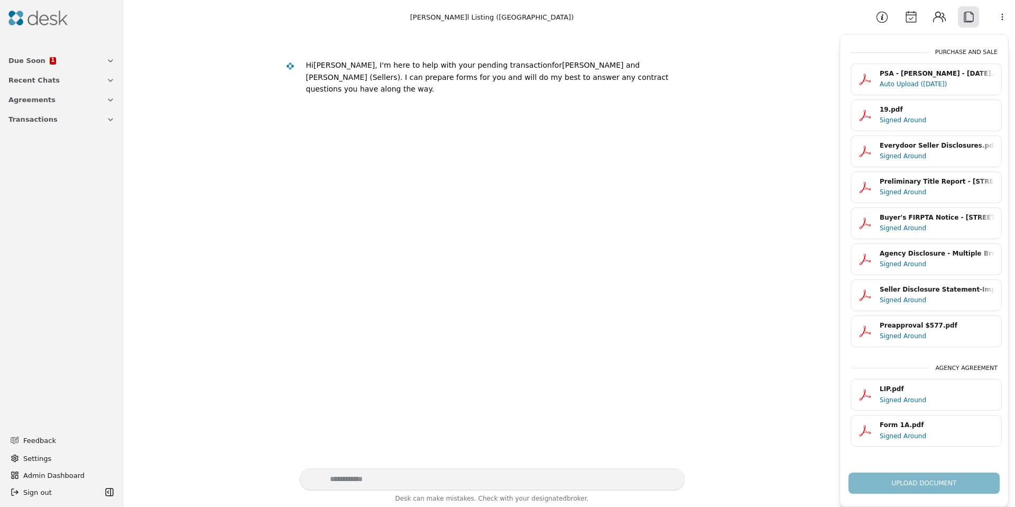
scroll to position [0, 0]
click at [914, 81] on div "Auto Upload ([DATE])" at bounding box center [937, 85] width 115 height 11
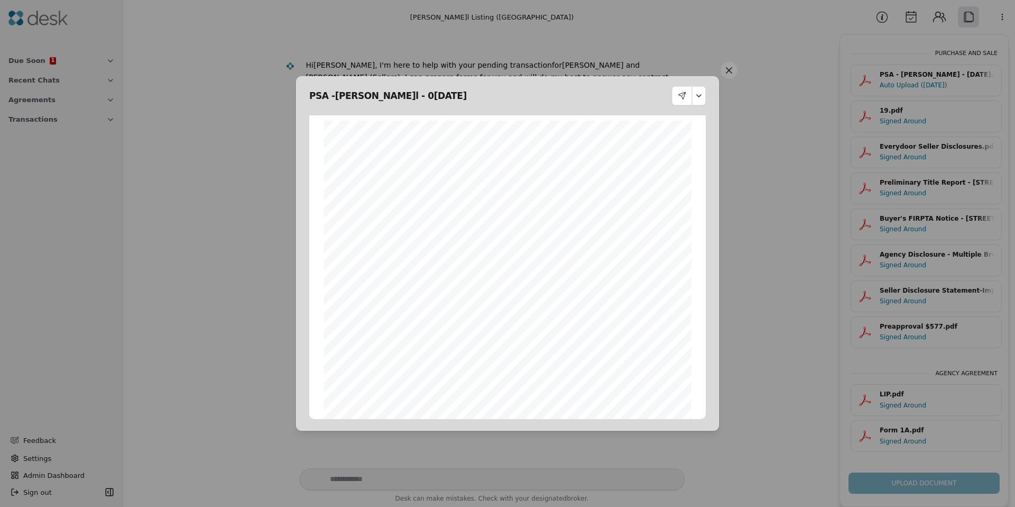
drag, startPoint x: 734, startPoint y: 56, endPoint x: 730, endPoint y: 66, distance: 11.4
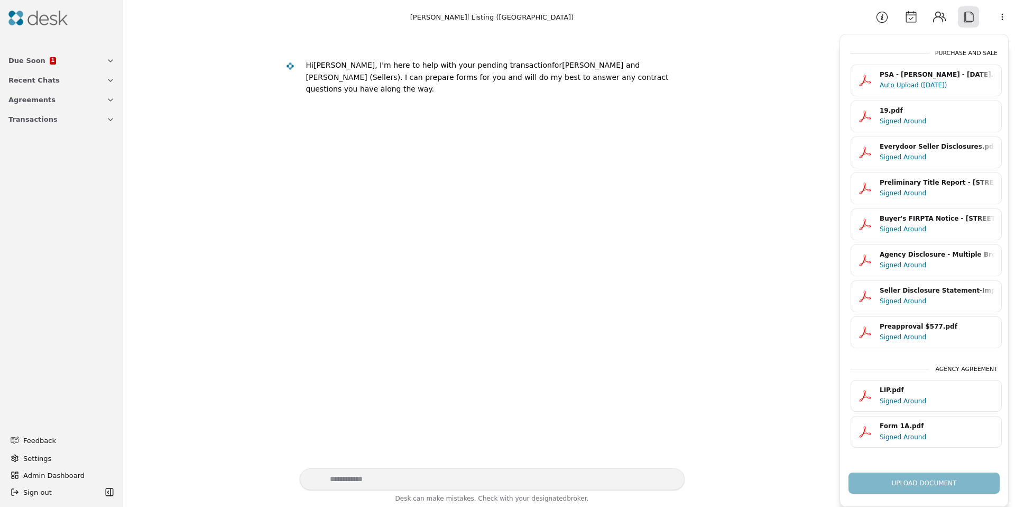
click at [894, 157] on div "Signed Around" at bounding box center [937, 157] width 115 height 11
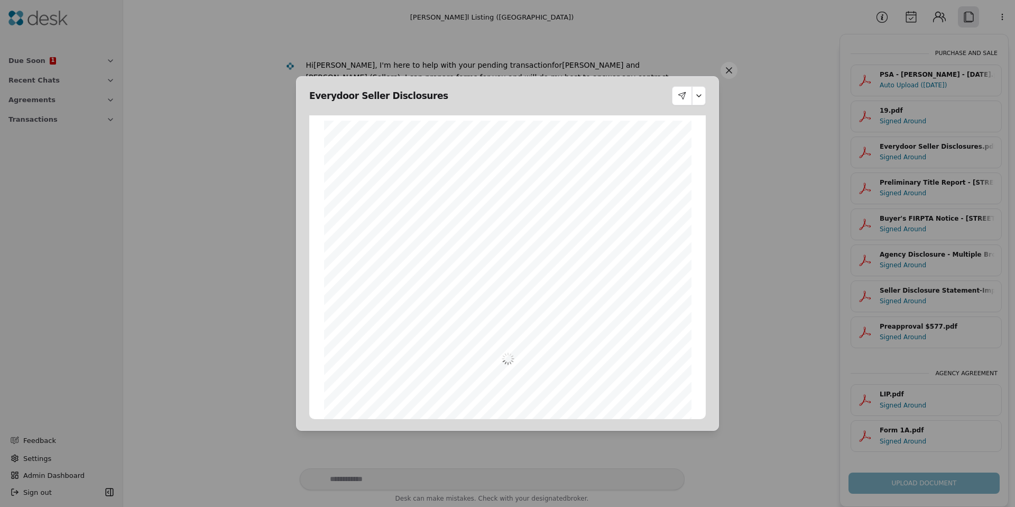
scroll to position [5, 0]
click at [730, 72] on button at bounding box center [729, 70] width 17 height 17
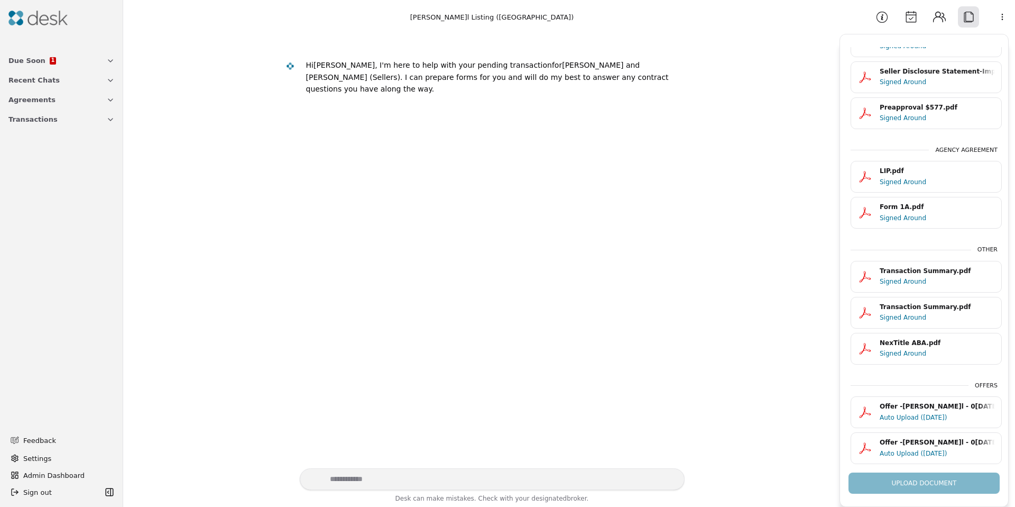
scroll to position [227, 0]
click at [910, 348] on div "Signed Around" at bounding box center [937, 353] width 115 height 11
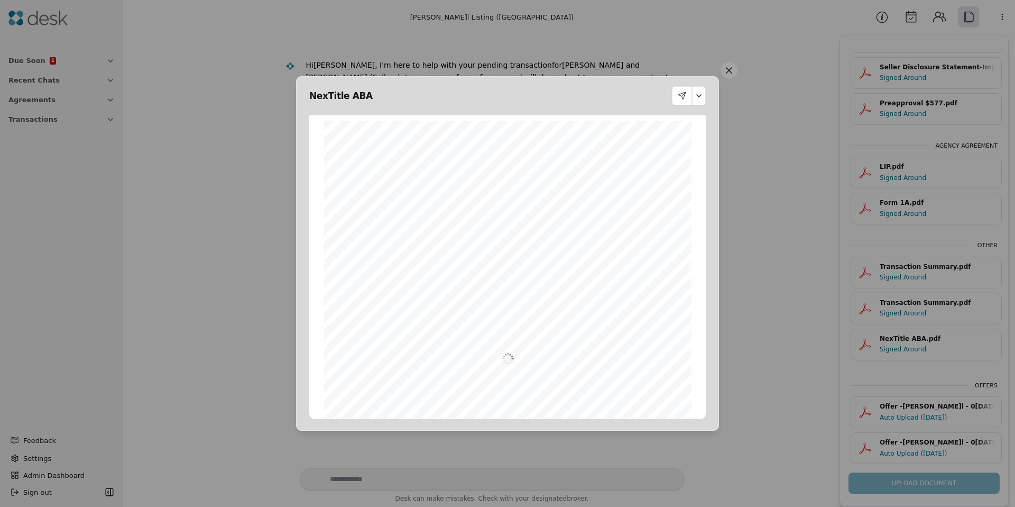
scroll to position [5, 0]
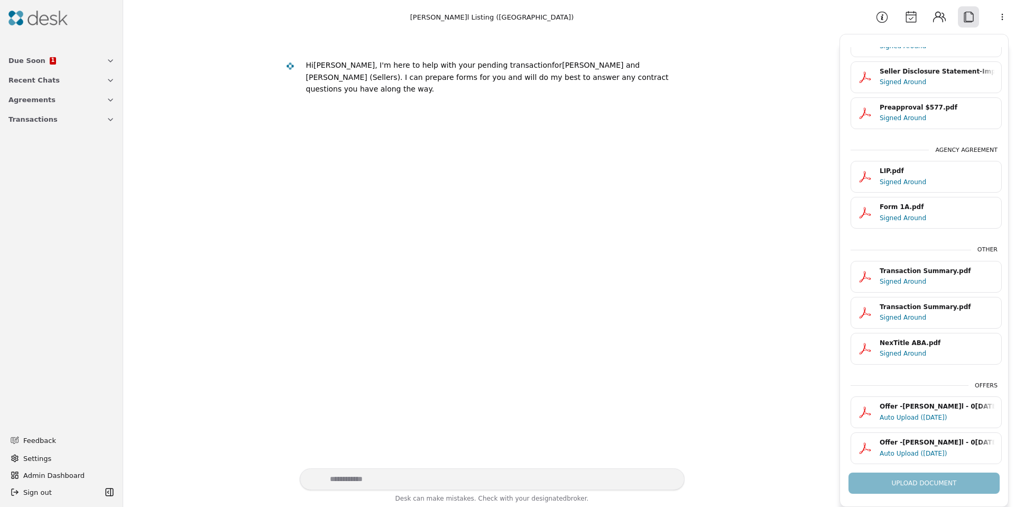
click at [907, 77] on div "Signed Around" at bounding box center [937, 82] width 115 height 11
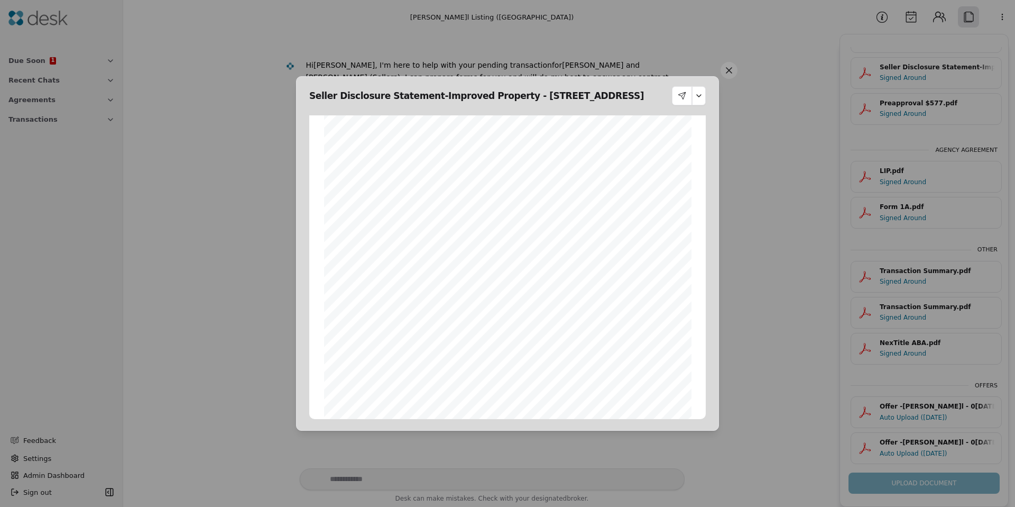
scroll to position [2587, 0]
click at [727, 72] on button at bounding box center [729, 70] width 17 height 17
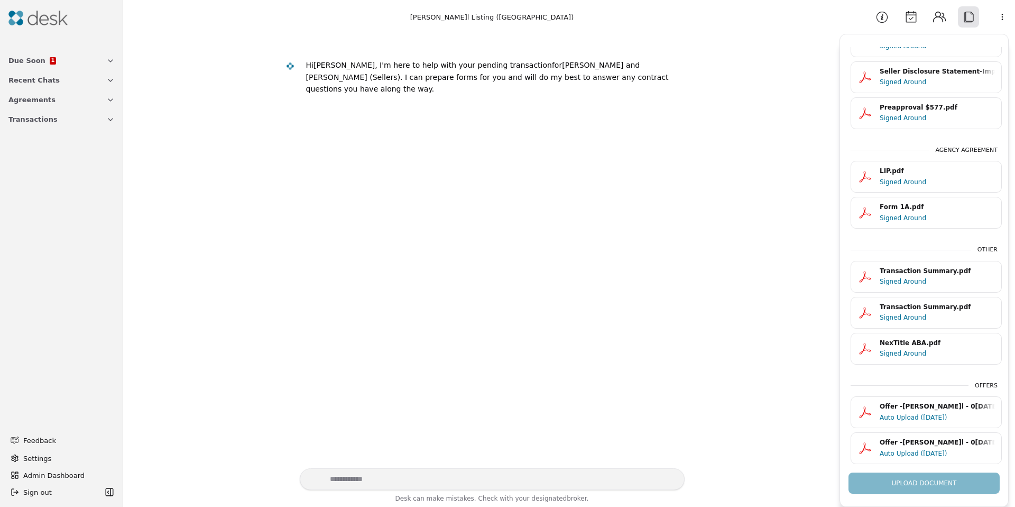
click at [917, 19] on button "Calendar" at bounding box center [910, 16] width 21 height 21
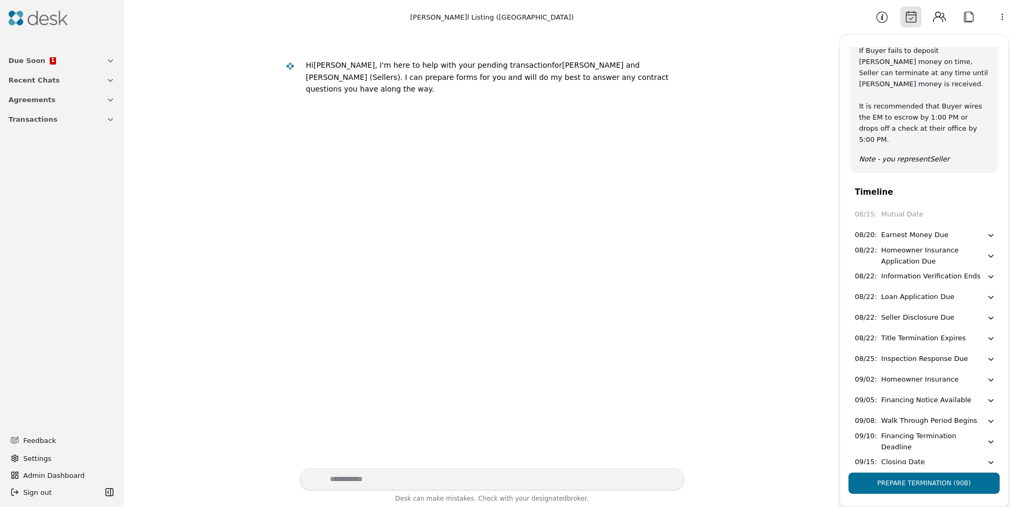
scroll to position [32, 0]
